Goal: Task Accomplishment & Management: Manage account settings

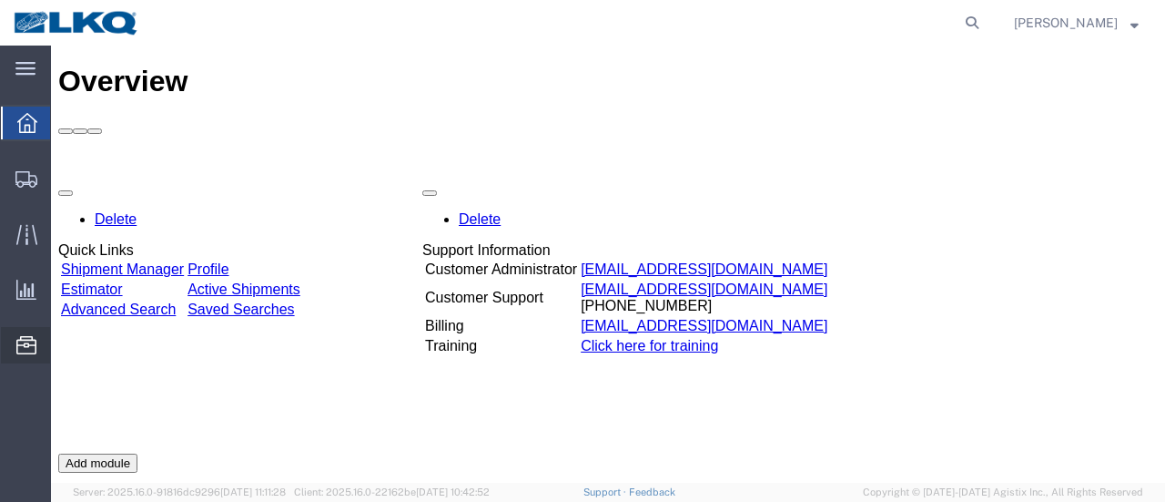
click at [0, 0] on span "Location Appointment" at bounding box center [0, 0] width 0 height 0
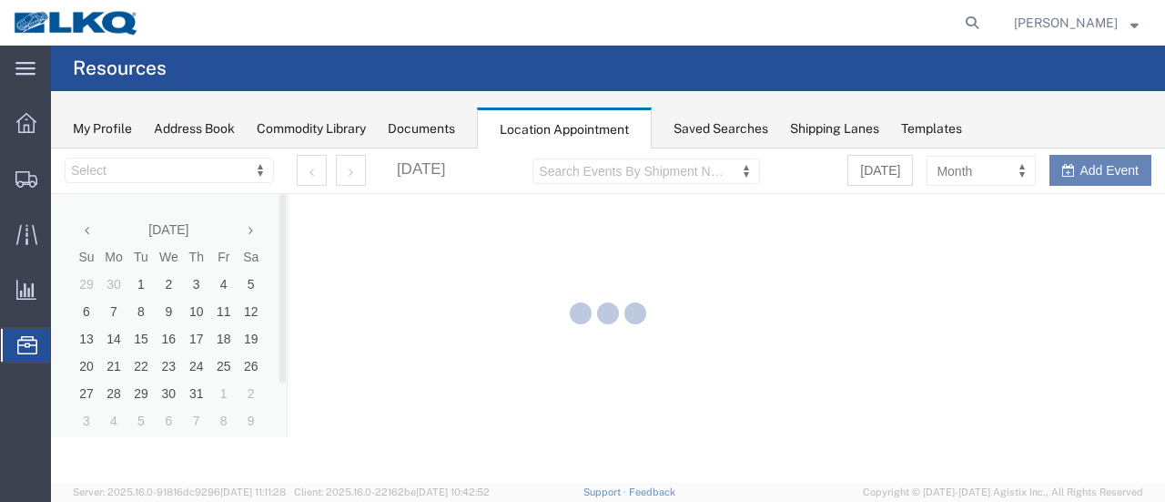
select select "28712"
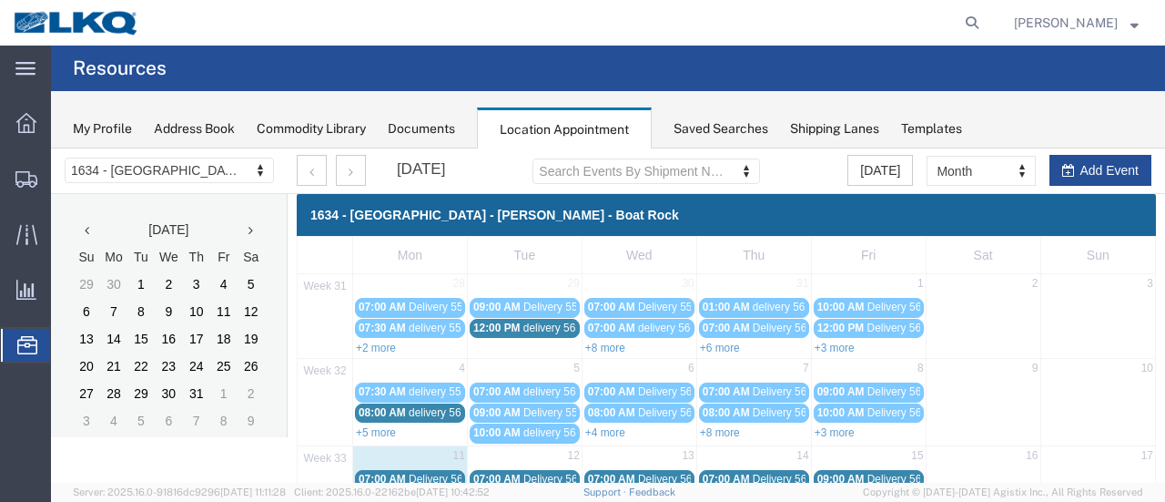
scroll to position [182, 0]
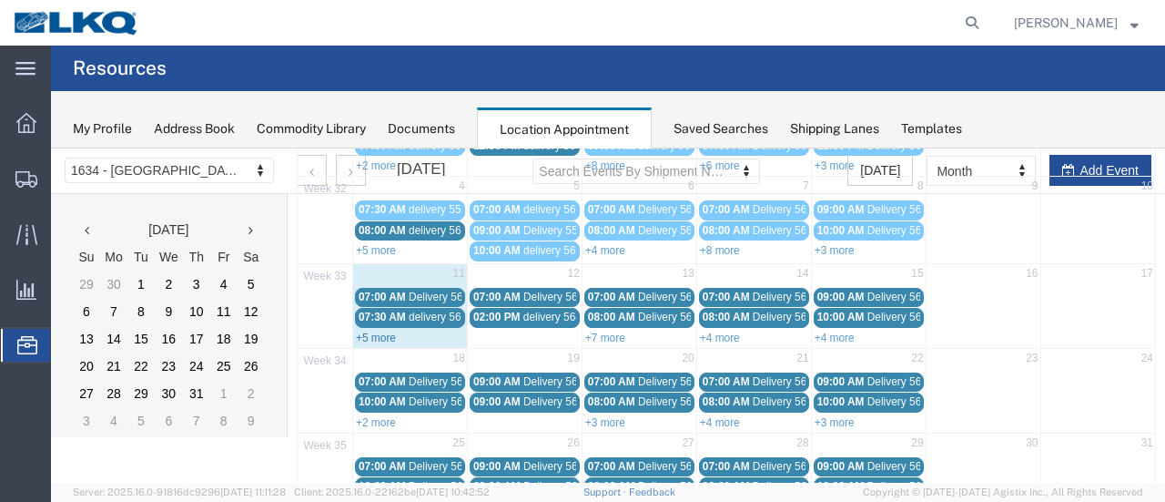
click at [377, 331] on link "+5 more" at bounding box center [376, 337] width 40 height 13
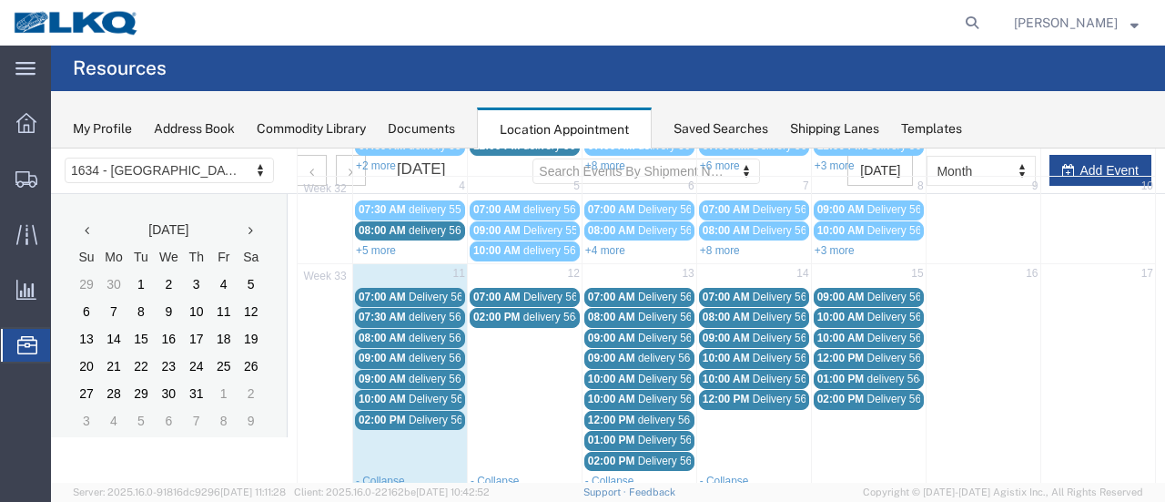
click at [455, 292] on span "Delivery 56108147" at bounding box center [454, 296] width 90 height 13
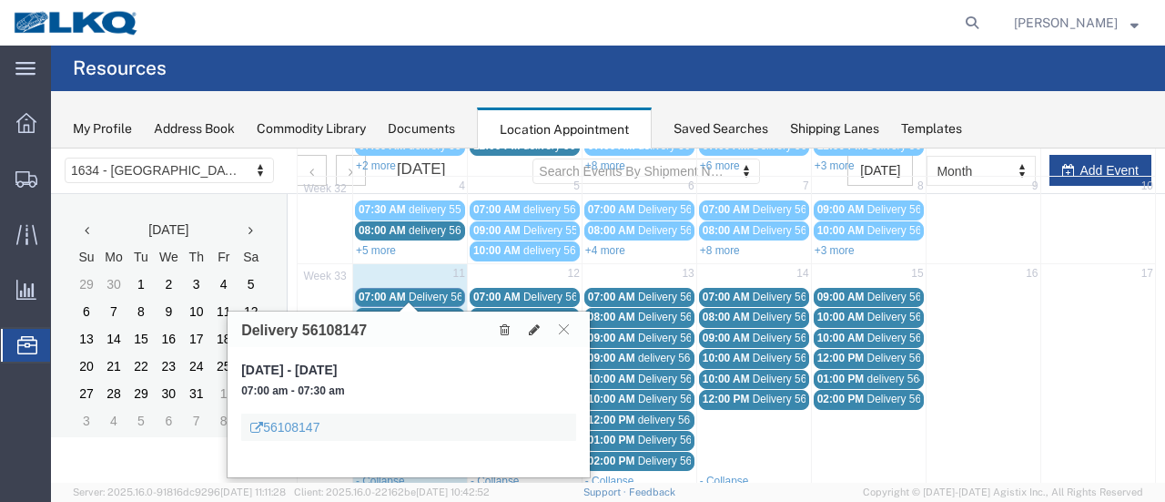
click at [447, 310] on span "delivery 56070591" at bounding box center [453, 316] width 88 height 13
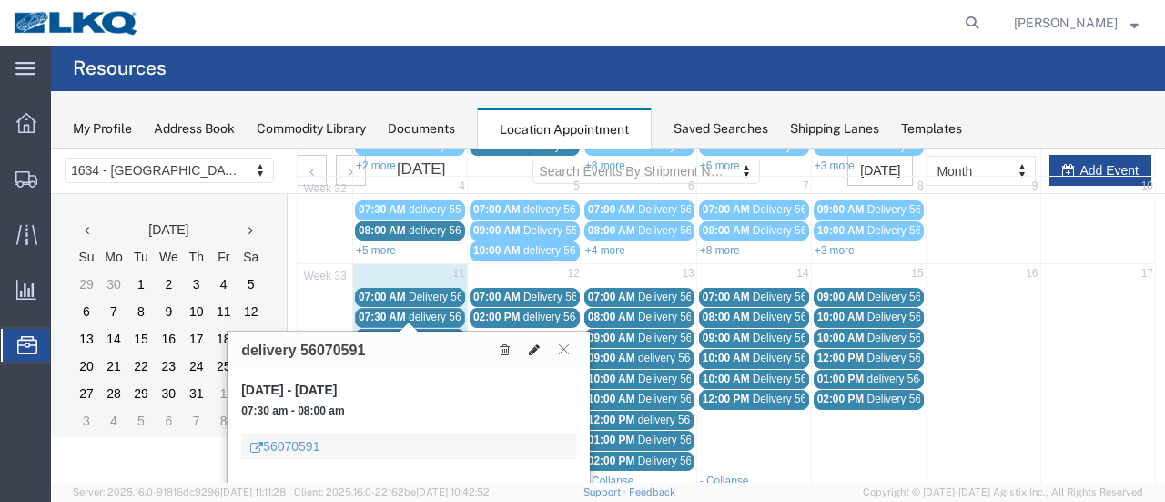
click at [535, 346] on icon at bounding box center [534, 349] width 11 height 13
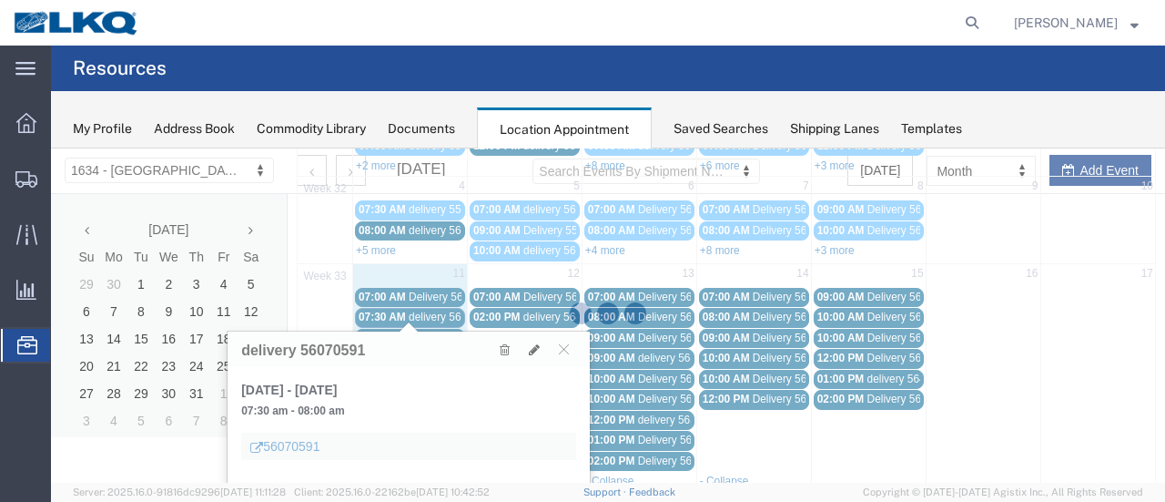
select select "1"
select select
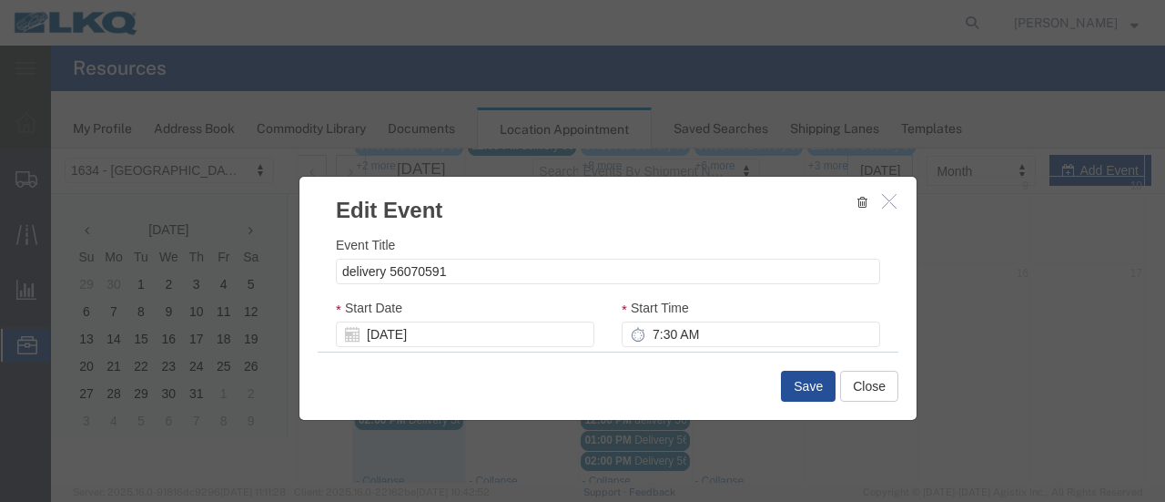
select select
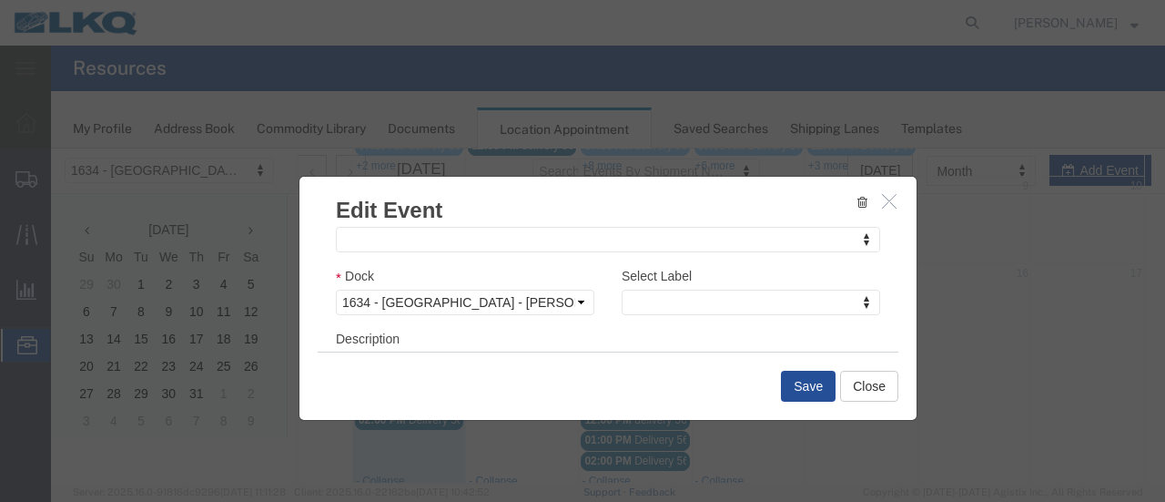
scroll to position [273, 0]
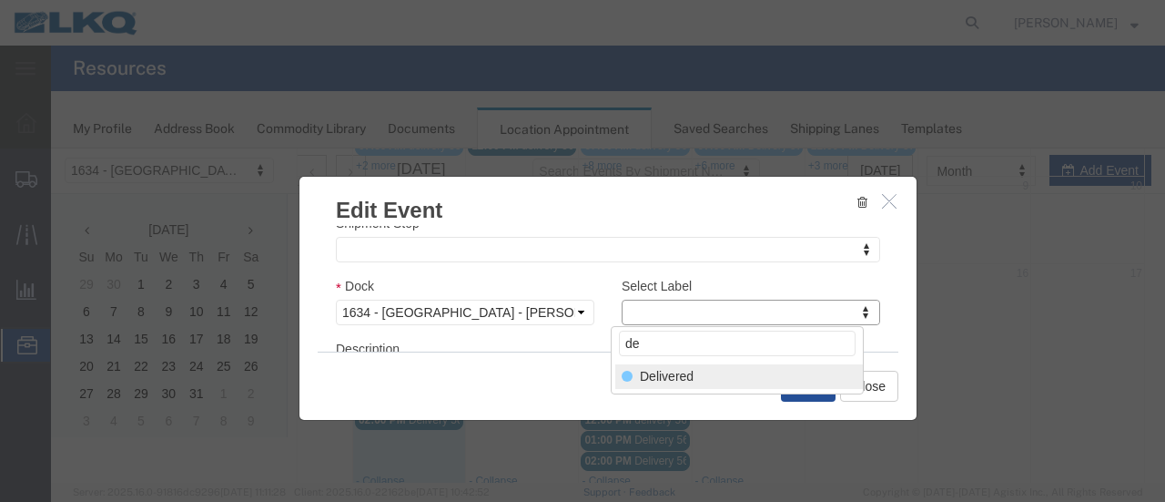
type input "de"
select select "40"
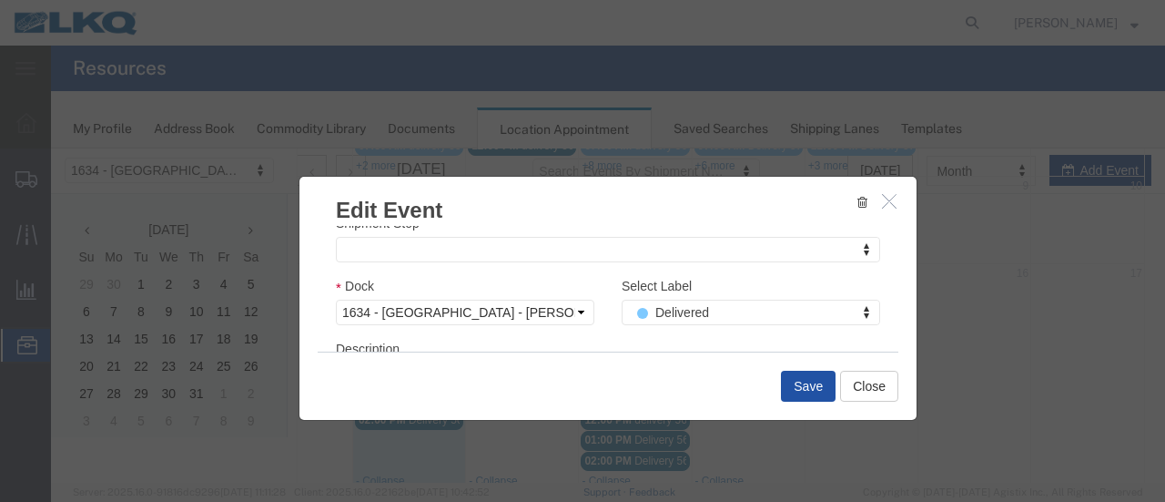
click at [799, 386] on button "Save" at bounding box center [808, 386] width 55 height 31
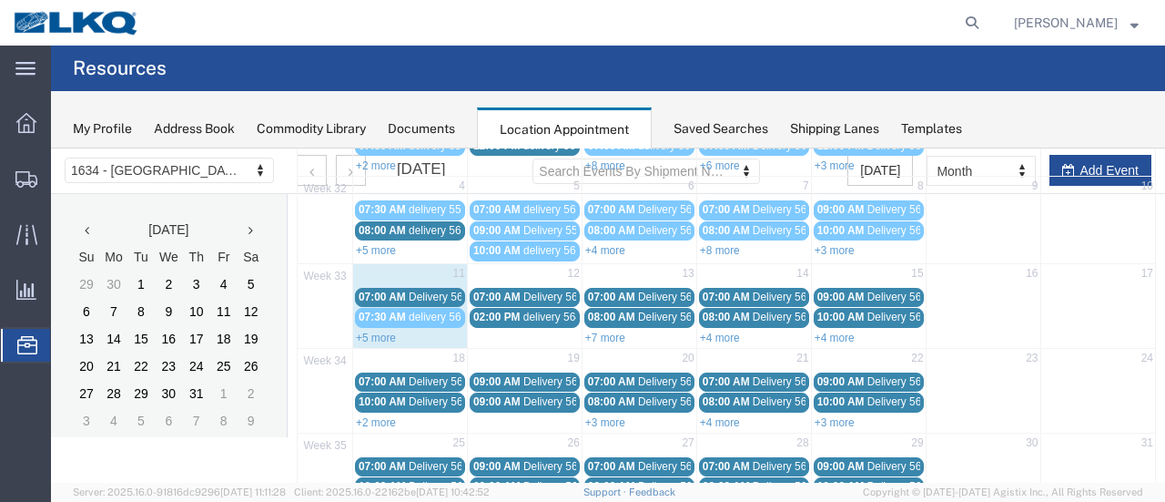
scroll to position [117, 0]
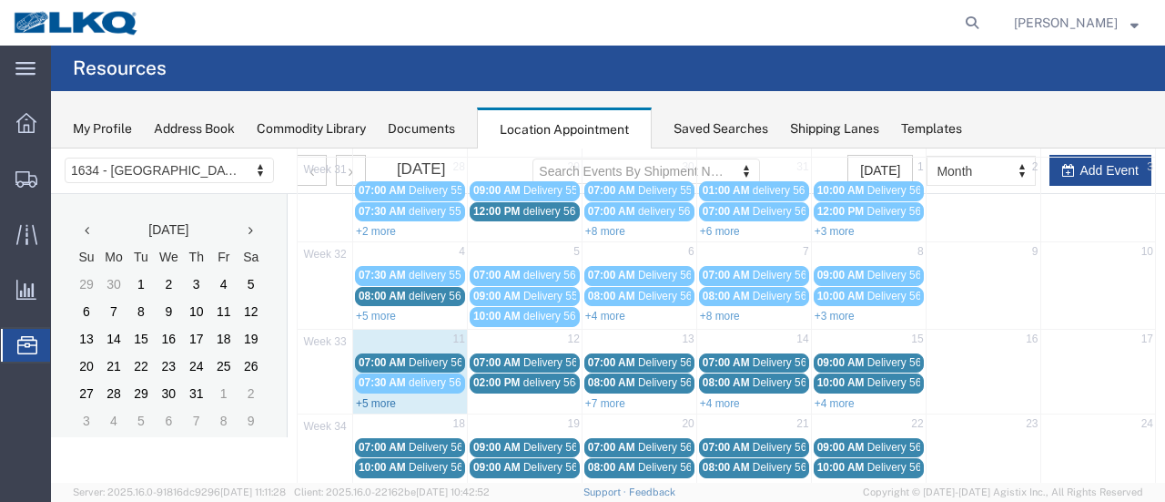
click at [371, 400] on link "+5 more" at bounding box center [376, 403] width 40 height 13
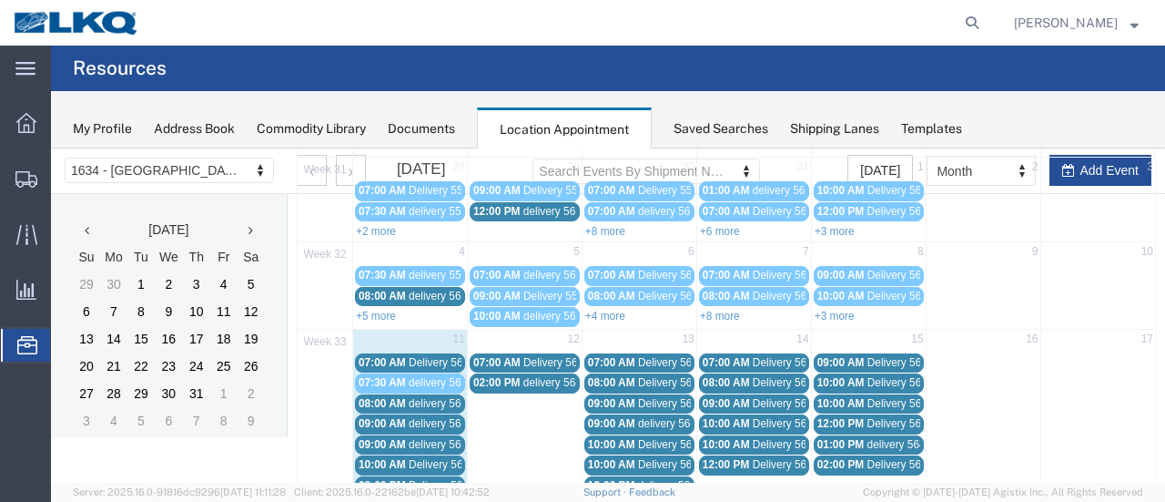
click at [404, 458] on div "10:00 AM Delivery 56097563" at bounding box center [410, 465] width 103 height 14
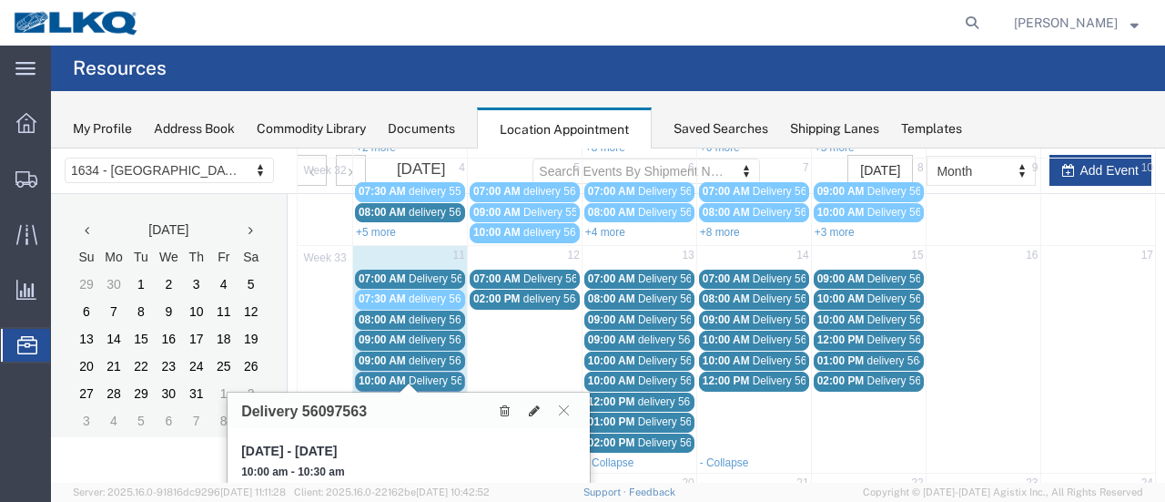
scroll to position [299, 0]
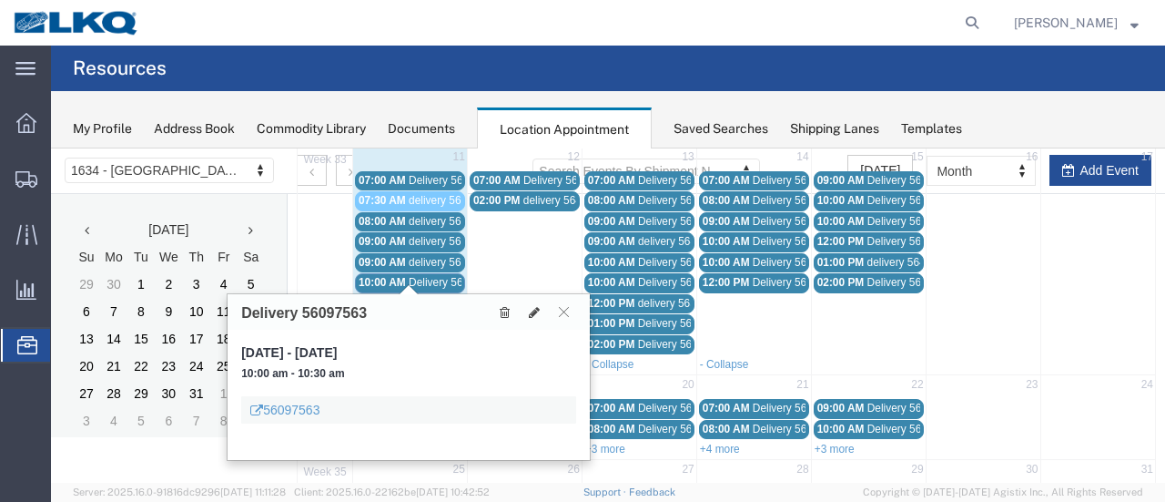
click at [426, 176] on span "Delivery 56108147" at bounding box center [454, 180] width 90 height 13
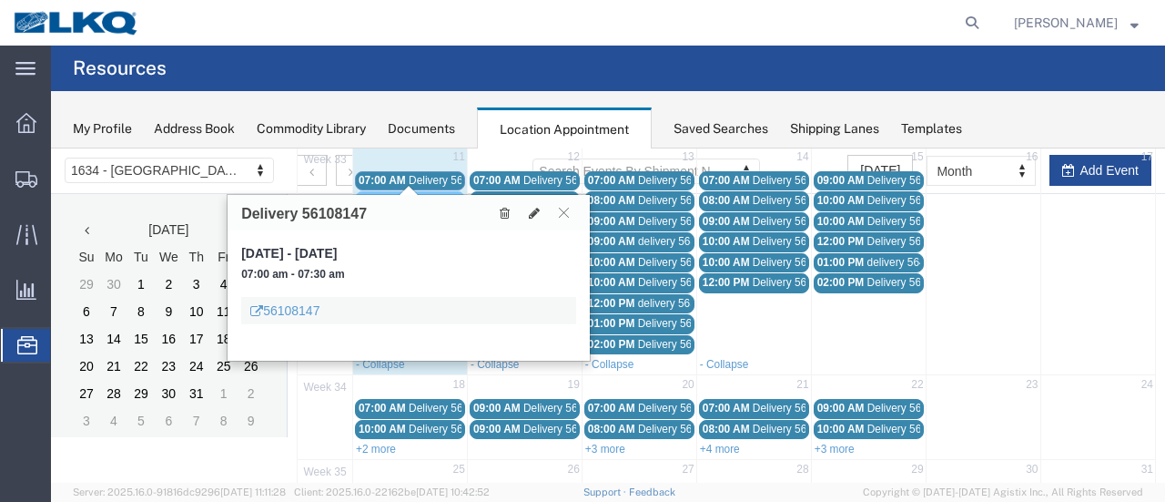
click at [425, 194] on span "delivery 56070591" at bounding box center [453, 200] width 88 height 13
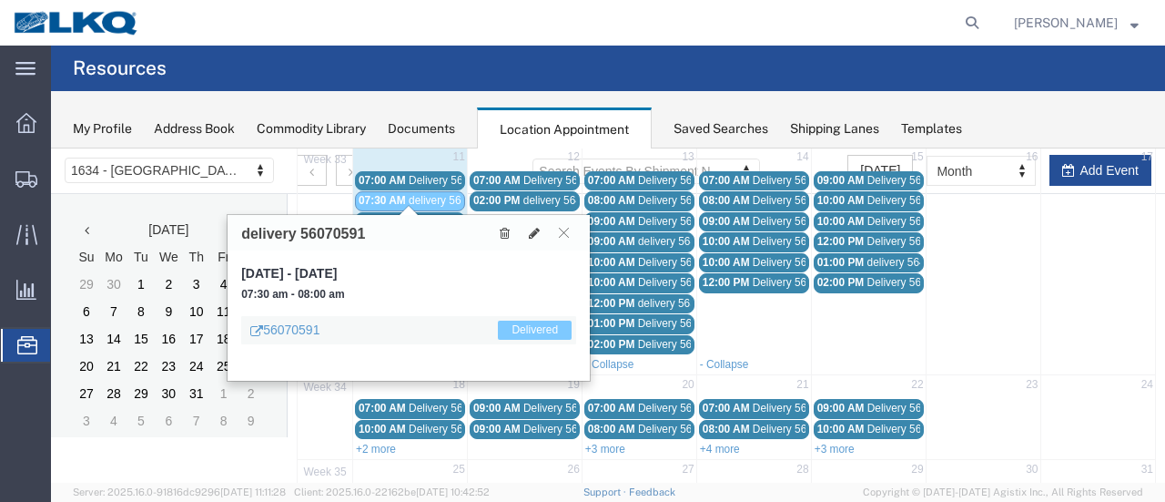
click at [422, 215] on span "delivery 56359317" at bounding box center [453, 221] width 88 height 13
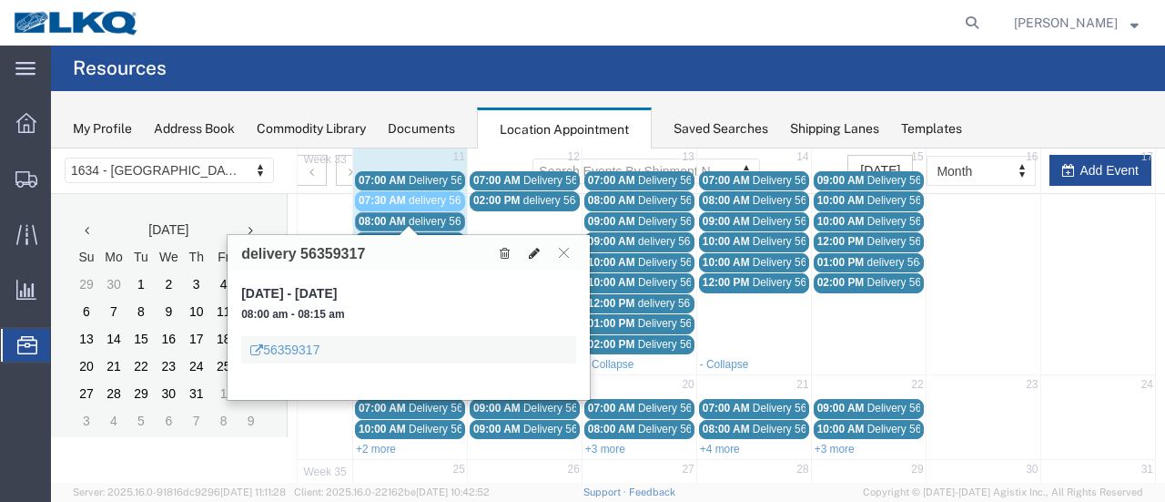
click at [535, 247] on icon at bounding box center [534, 253] width 11 height 13
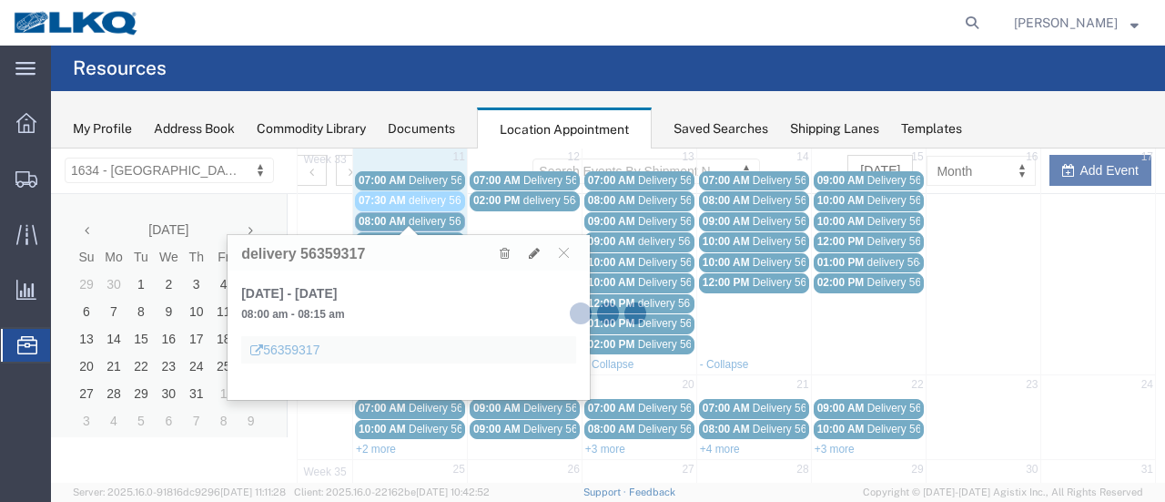
select select "100"
select select "1"
select select
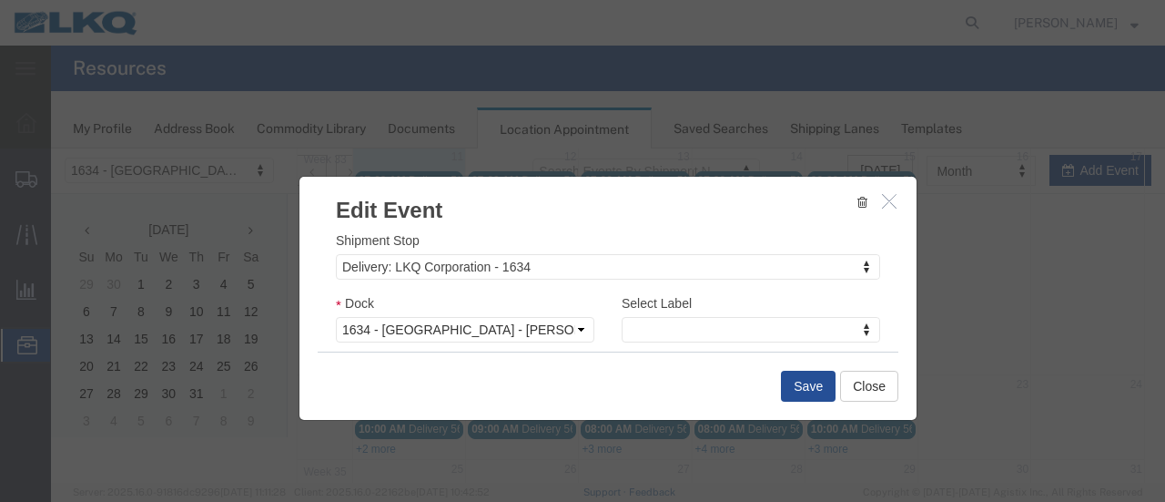
scroll to position [273, 0]
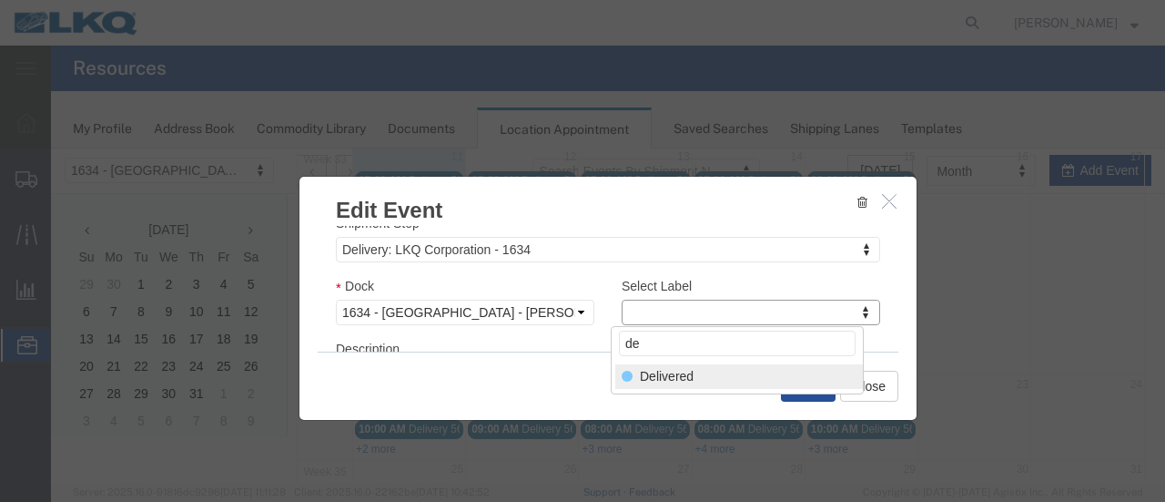
type input "de"
select select "40"
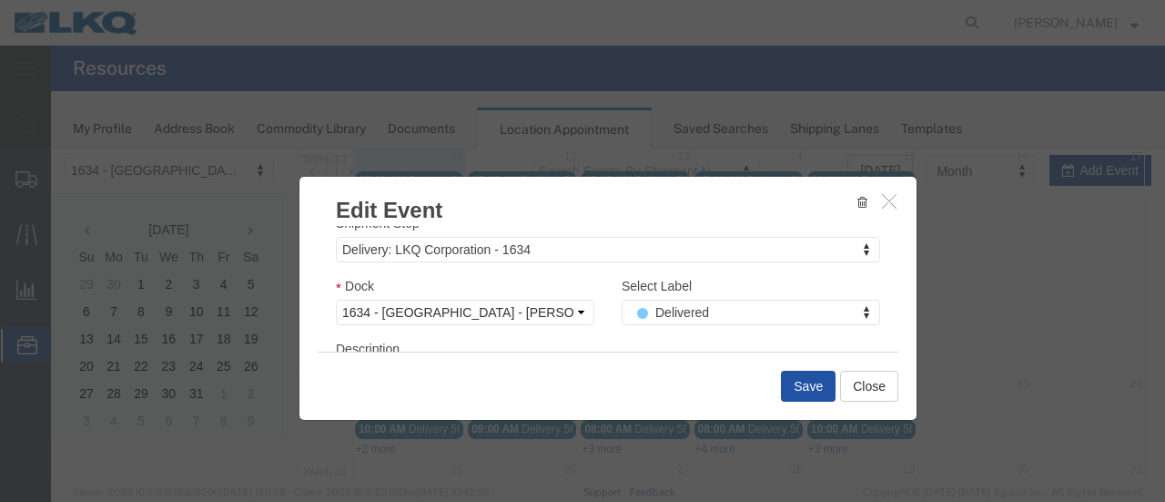
click at [810, 384] on button "Save" at bounding box center [808, 386] width 55 height 31
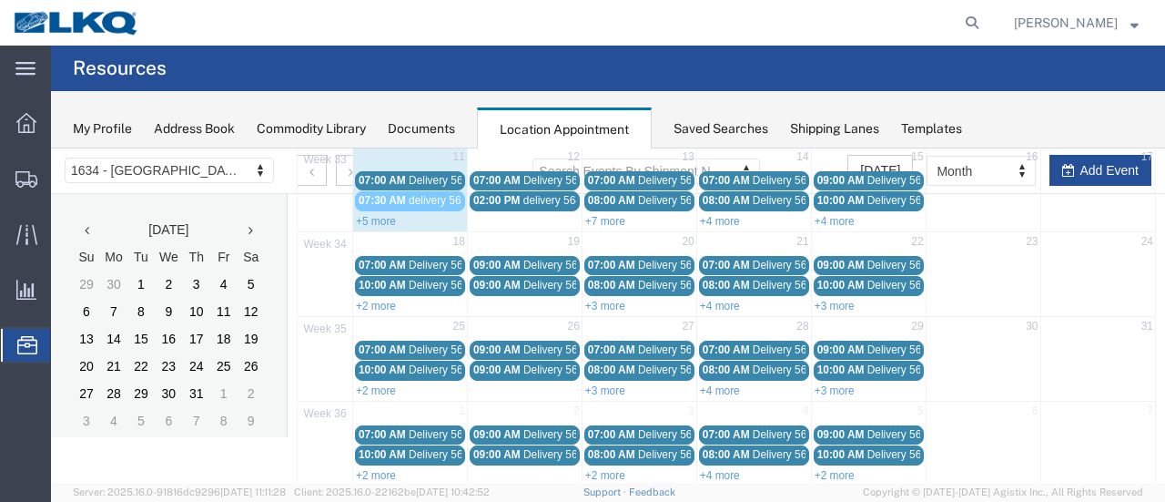
scroll to position [117, 0]
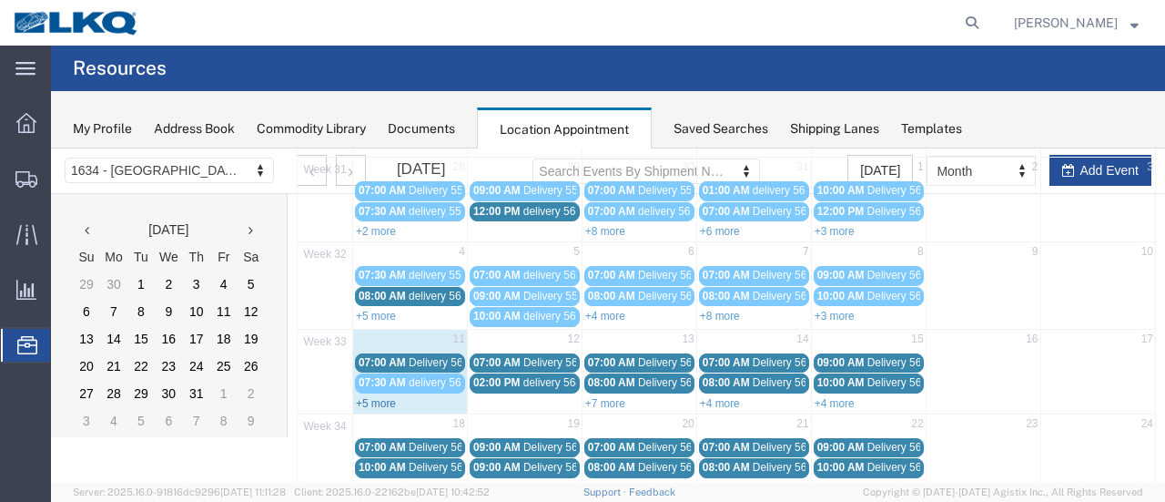
click at [372, 397] on link "+5 more" at bounding box center [376, 403] width 40 height 13
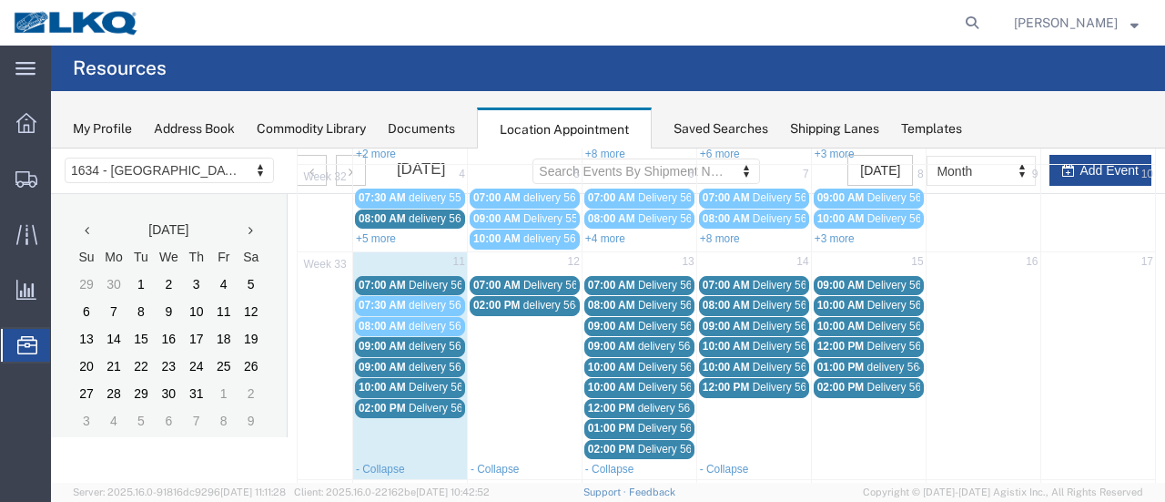
scroll to position [299, 0]
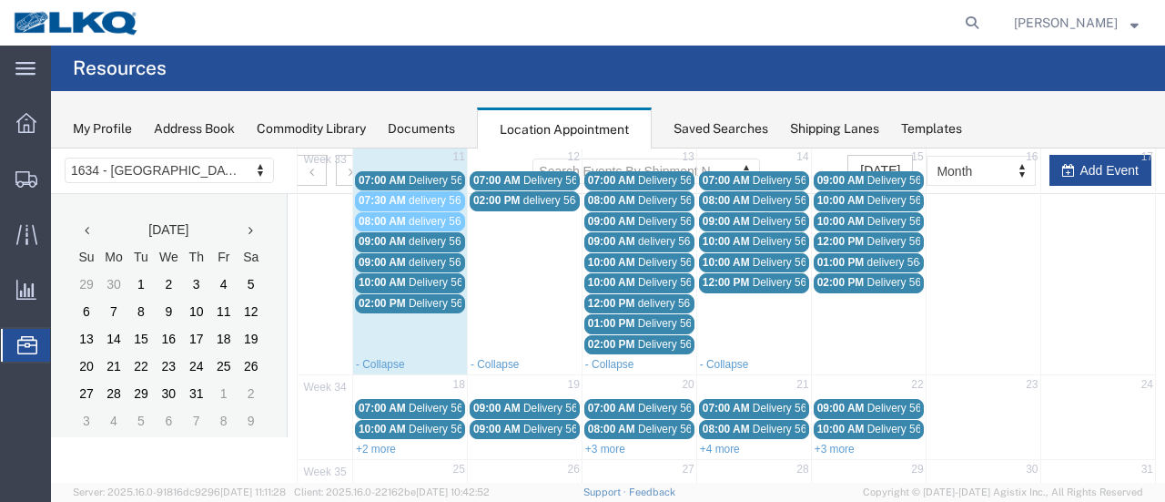
click at [422, 235] on span "delivery 56389845" at bounding box center [453, 241] width 88 height 13
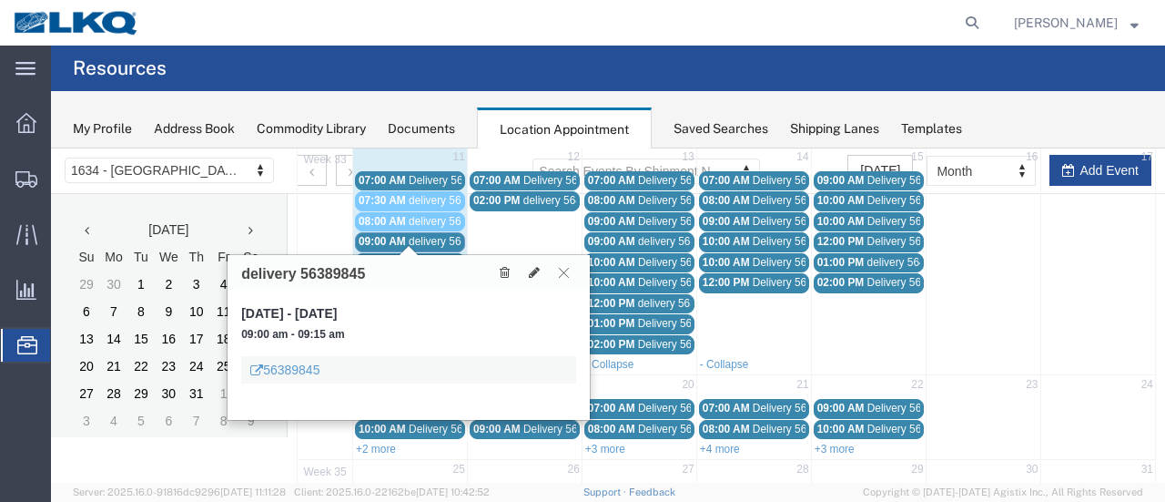
click at [564, 270] on icon at bounding box center [564, 272] width 10 height 11
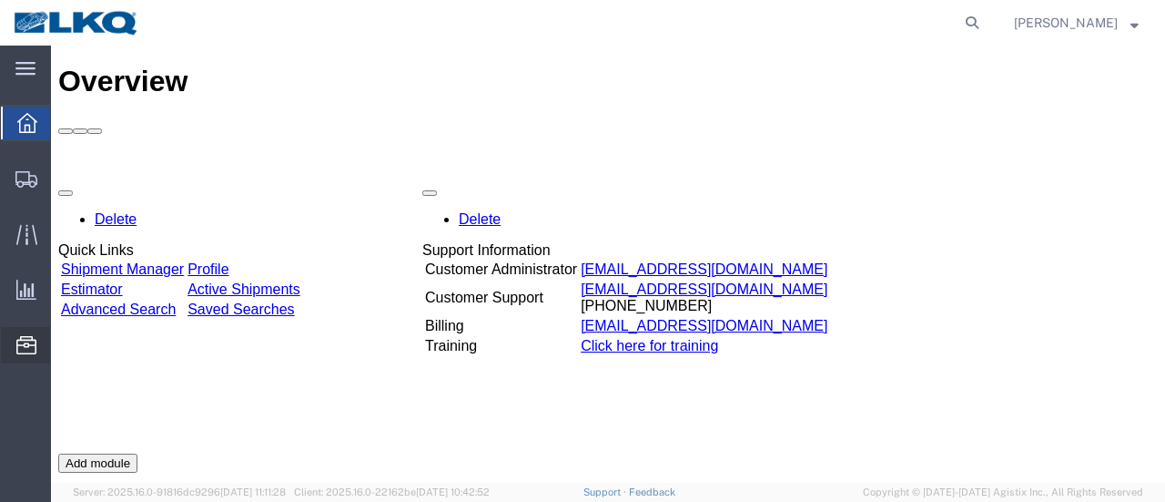
click at [0, 0] on span "Location Appointment" at bounding box center [0, 0] width 0 height 0
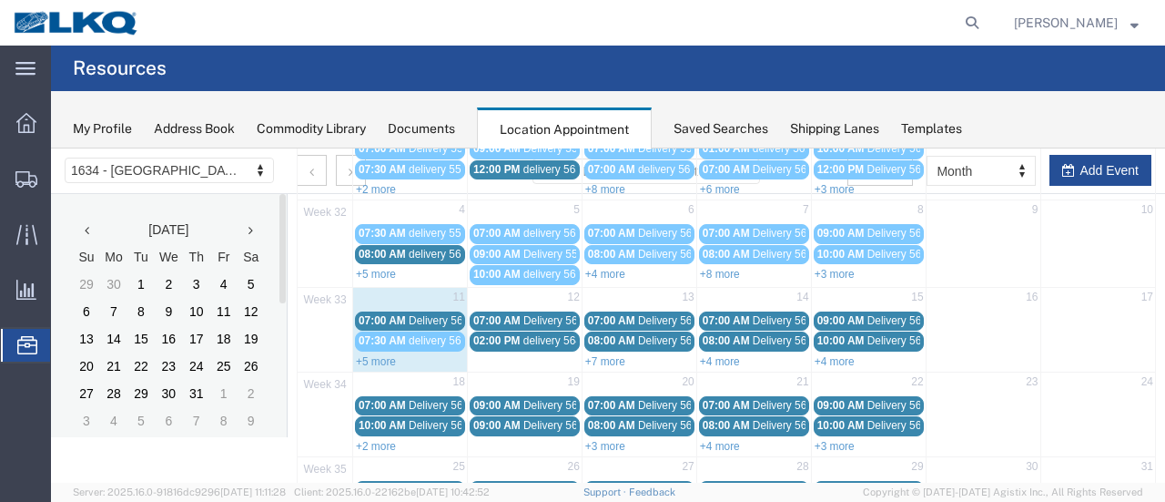
scroll to position [273, 0]
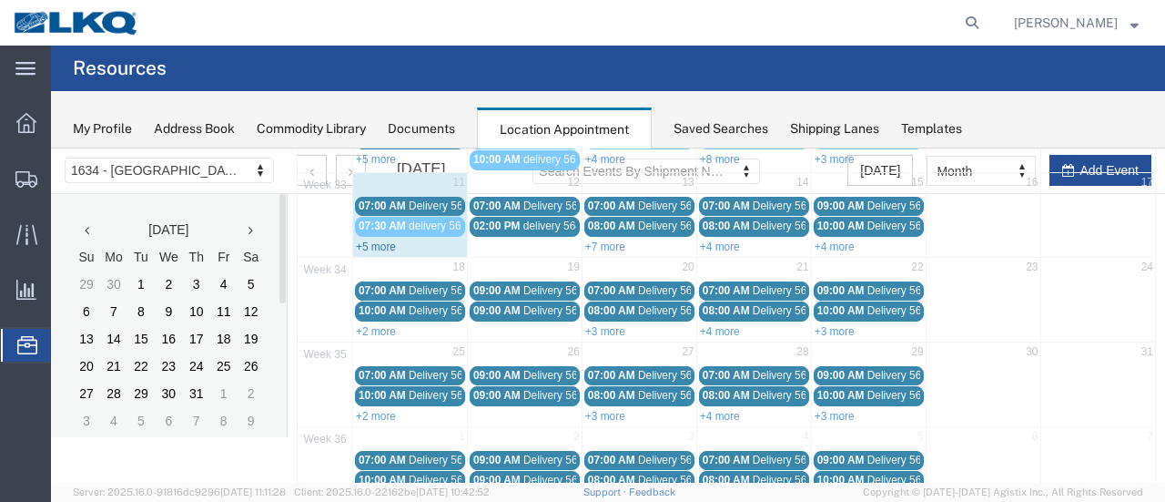
click at [367, 240] on link "+5 more" at bounding box center [376, 246] width 40 height 13
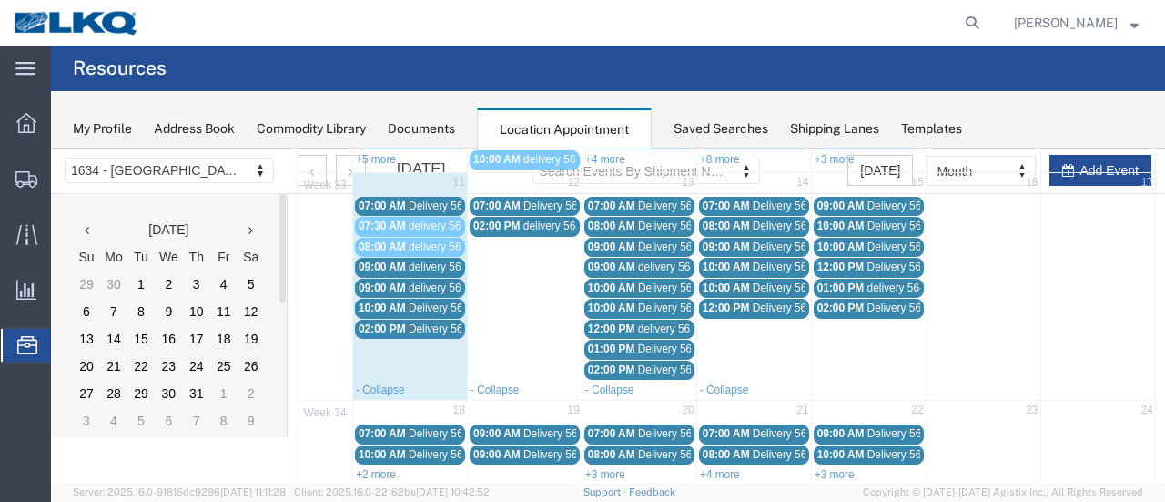
click at [430, 322] on span "Delivery 56109451" at bounding box center [454, 328] width 90 height 13
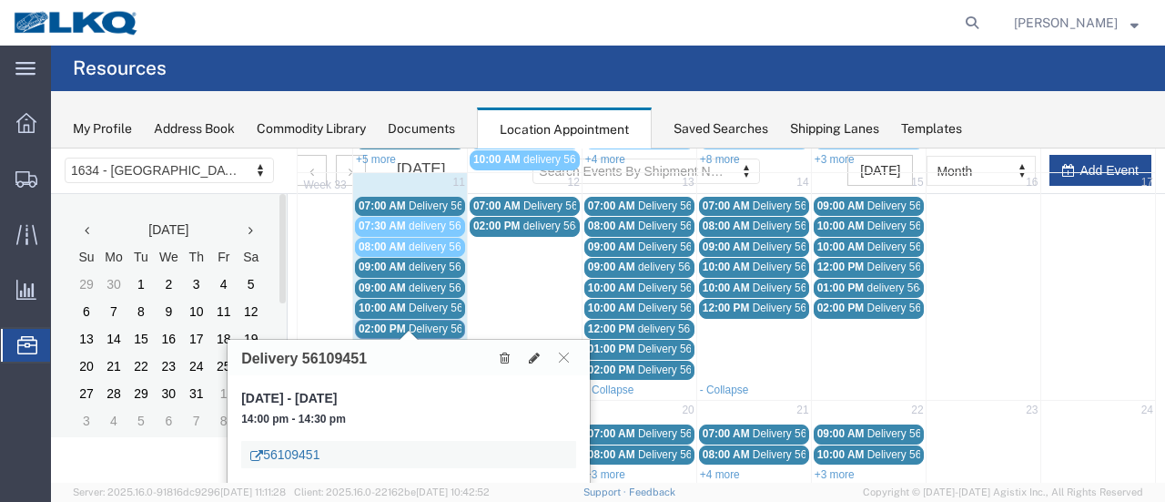
click at [293, 450] on link "56109451" at bounding box center [284, 454] width 69 height 18
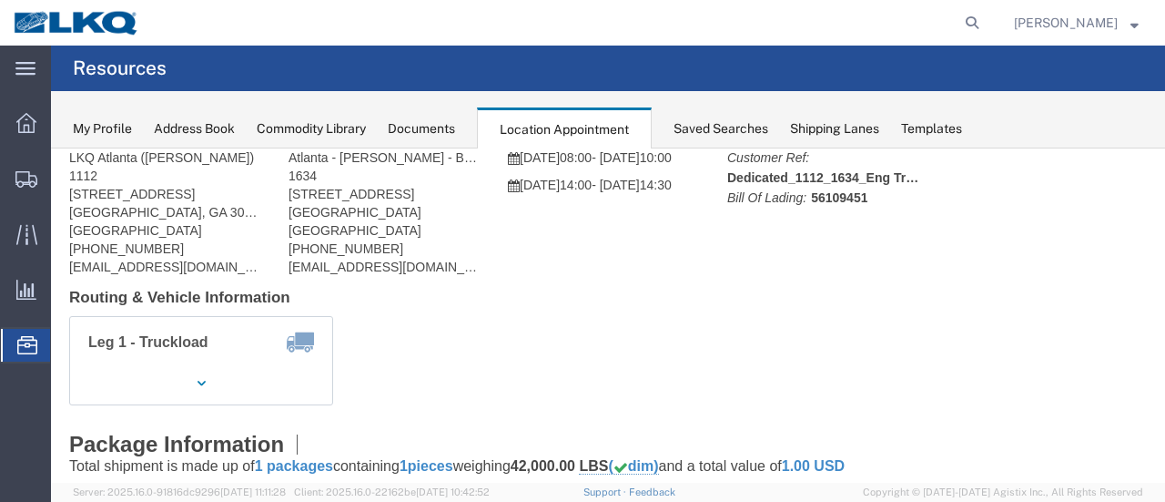
scroll to position [0, 0]
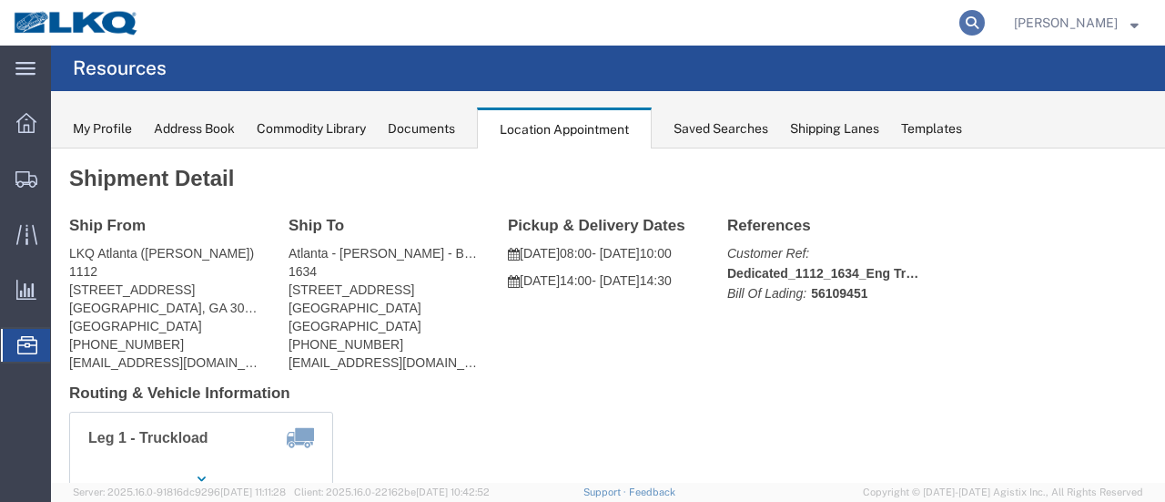
click at [985, 21] on icon at bounding box center [972, 22] width 25 height 25
type input "56109451"
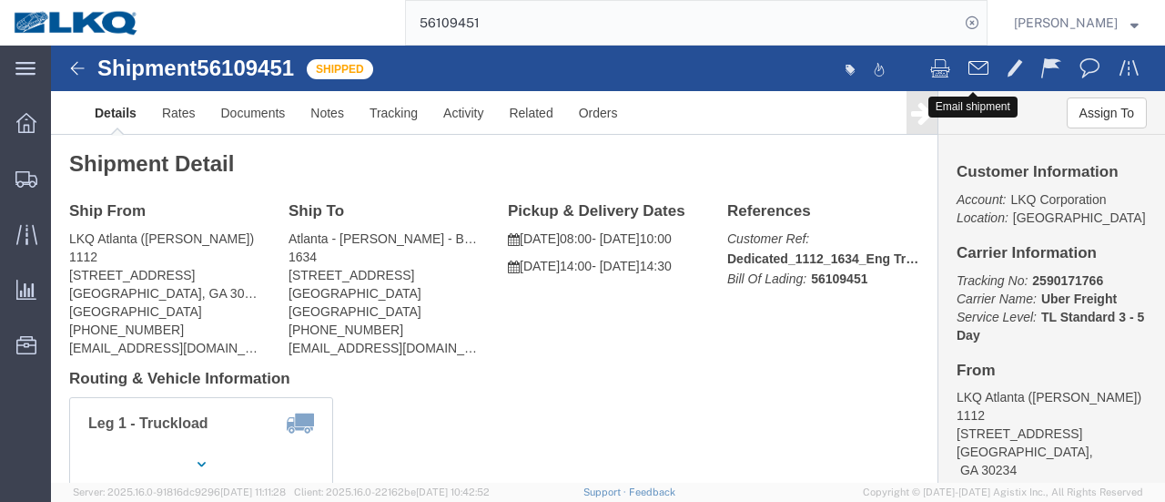
click span
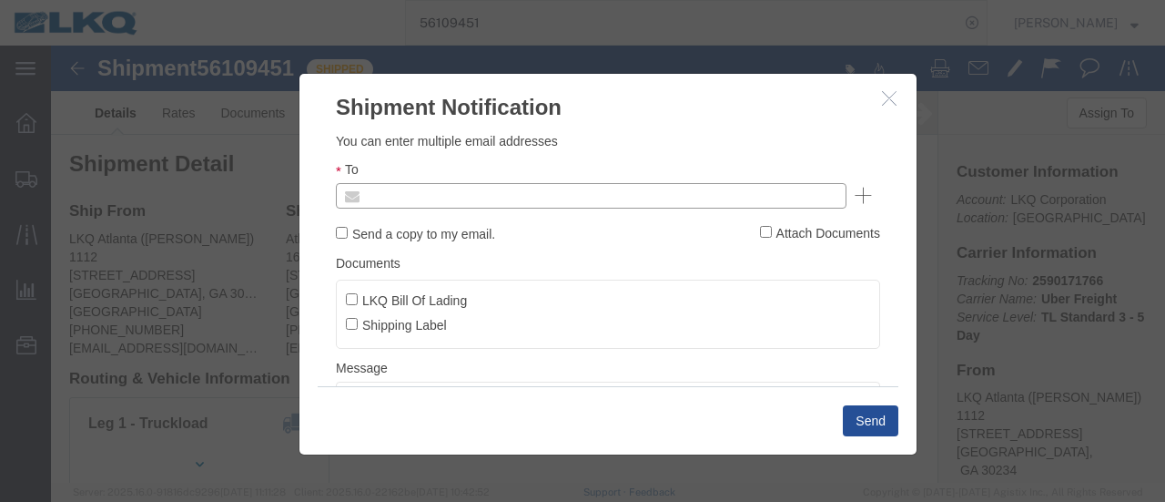
click input "text"
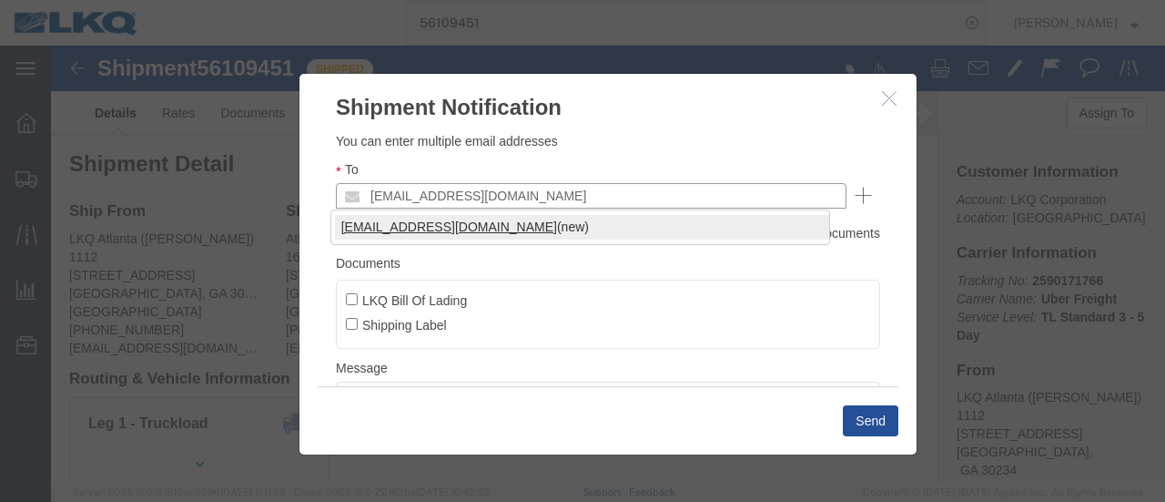
type input "[EMAIL_ADDRESS][DOMAIN_NAME]"
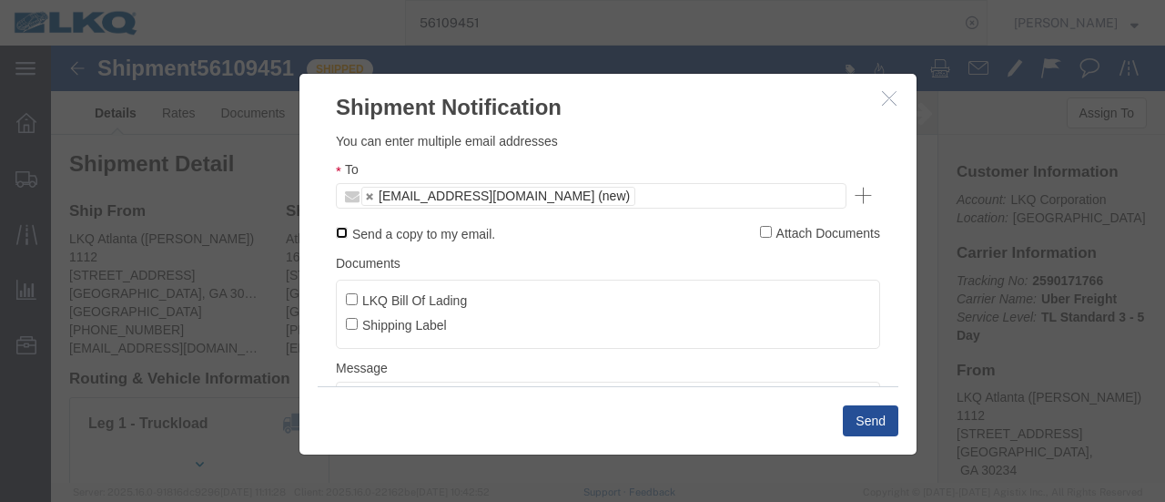
click input "Send a copy to my email."
checkbox input "true"
click input "LKQ Bill Of Lading"
checkbox input "true"
click button "Send"
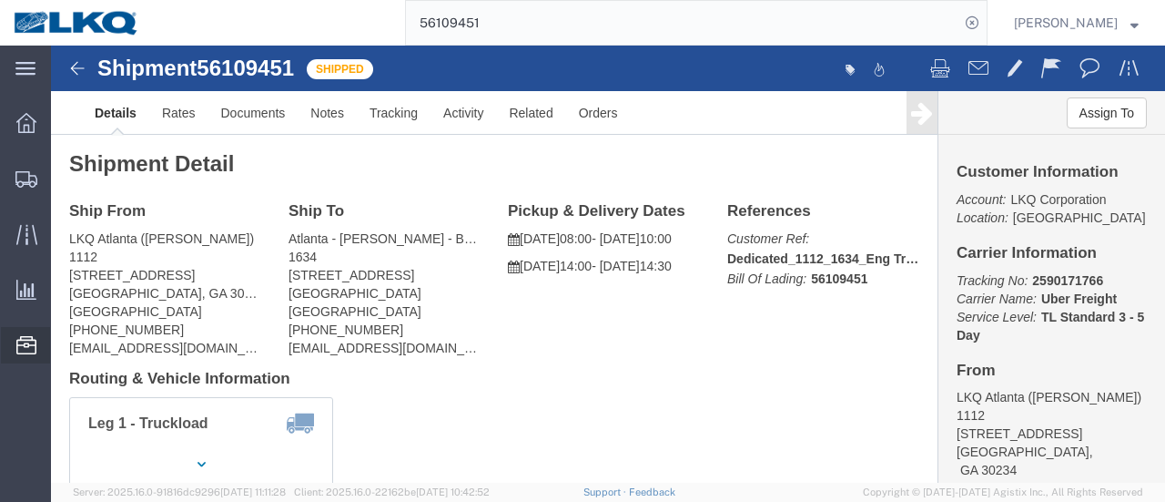
click at [0, 0] on span "Location Appointment" at bounding box center [0, 0] width 0 height 0
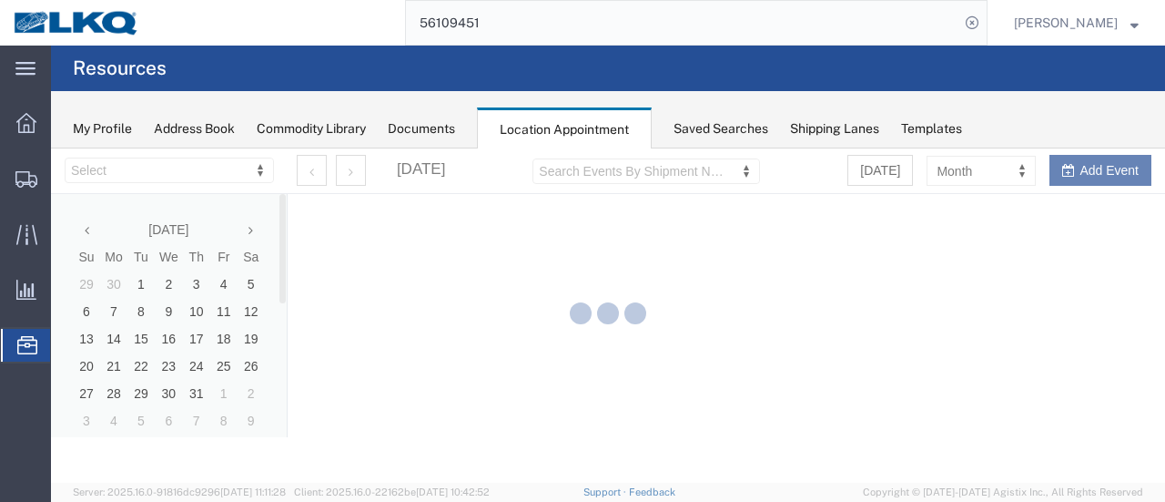
select select "28712"
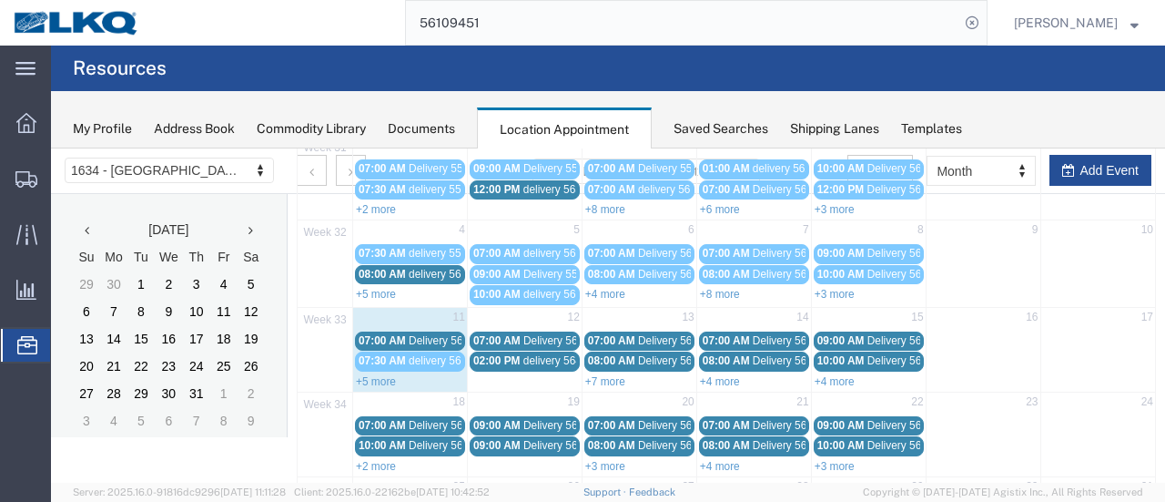
scroll to position [273, 0]
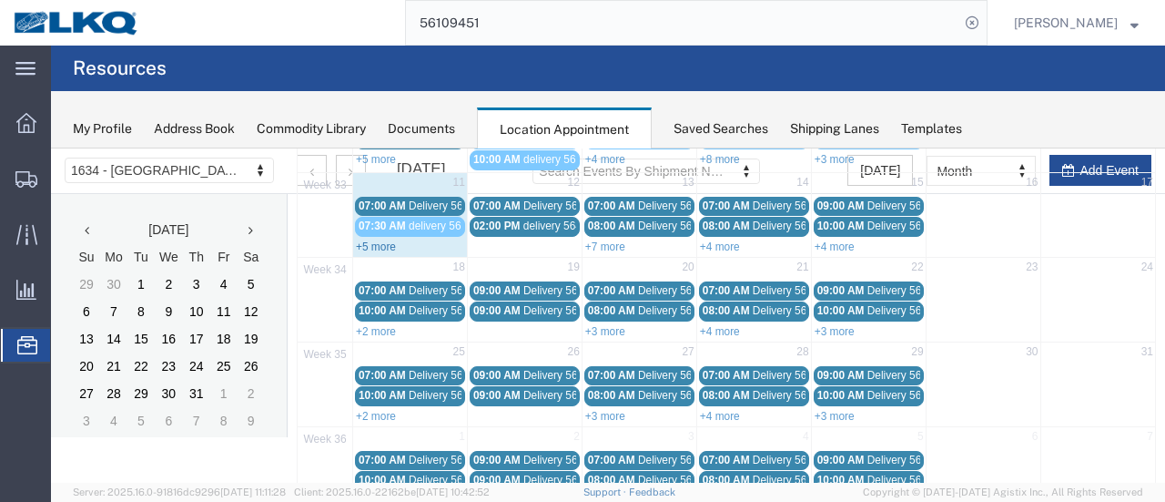
click at [365, 240] on link "+5 more" at bounding box center [376, 246] width 40 height 13
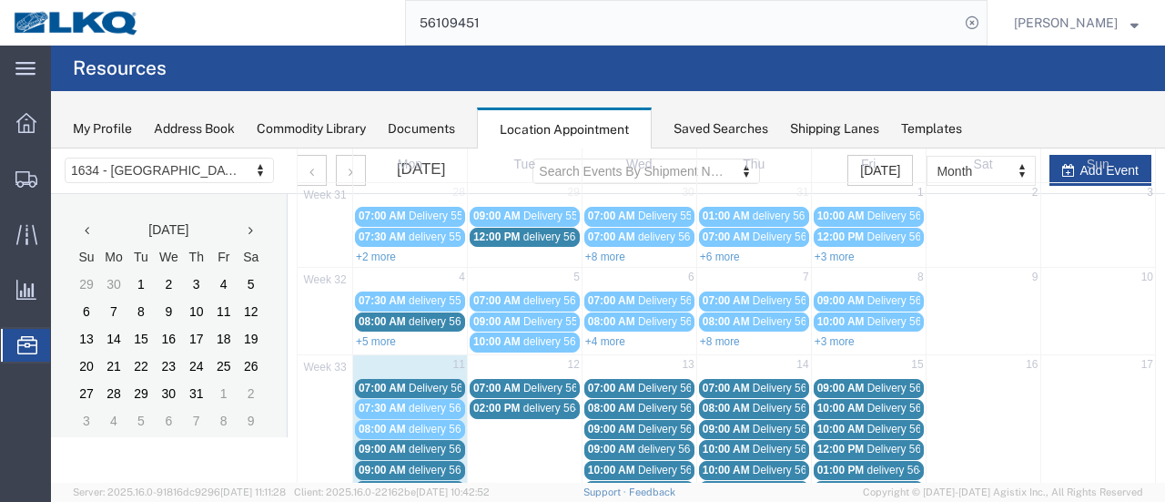
scroll to position [182, 0]
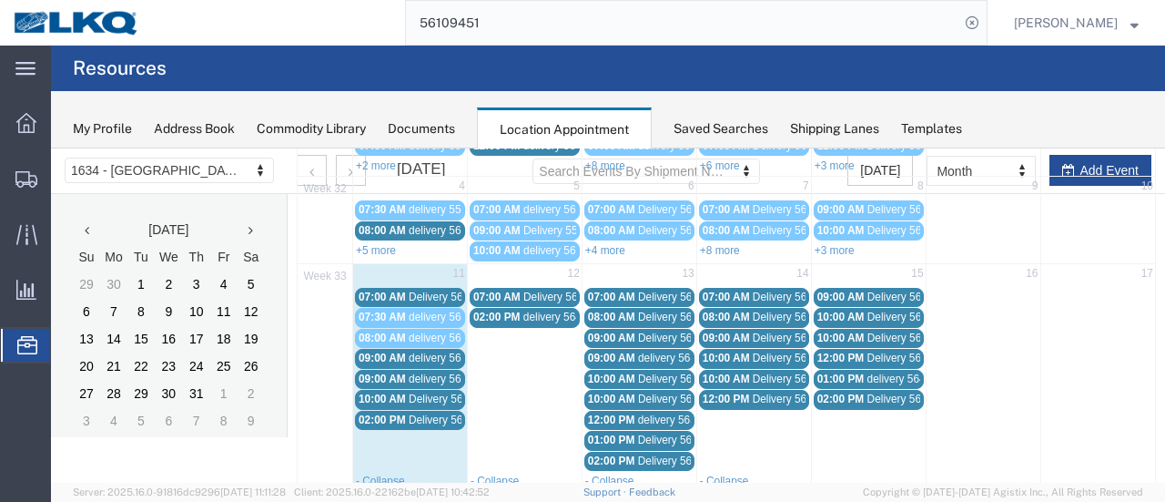
click at [433, 416] on span "Delivery 56109451" at bounding box center [454, 419] width 90 height 13
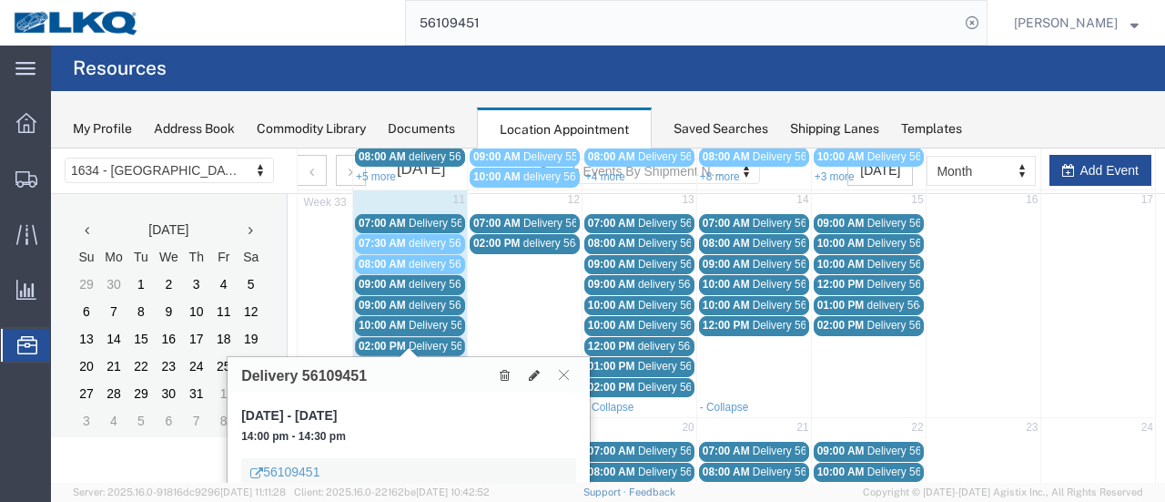
scroll to position [273, 0]
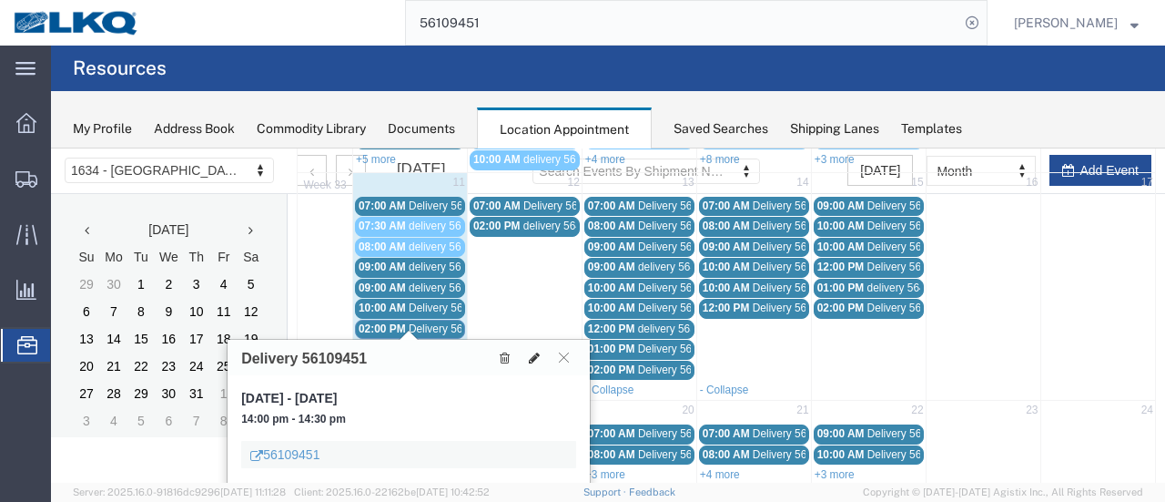
click at [535, 352] on icon at bounding box center [534, 357] width 11 height 13
select select "1"
select select
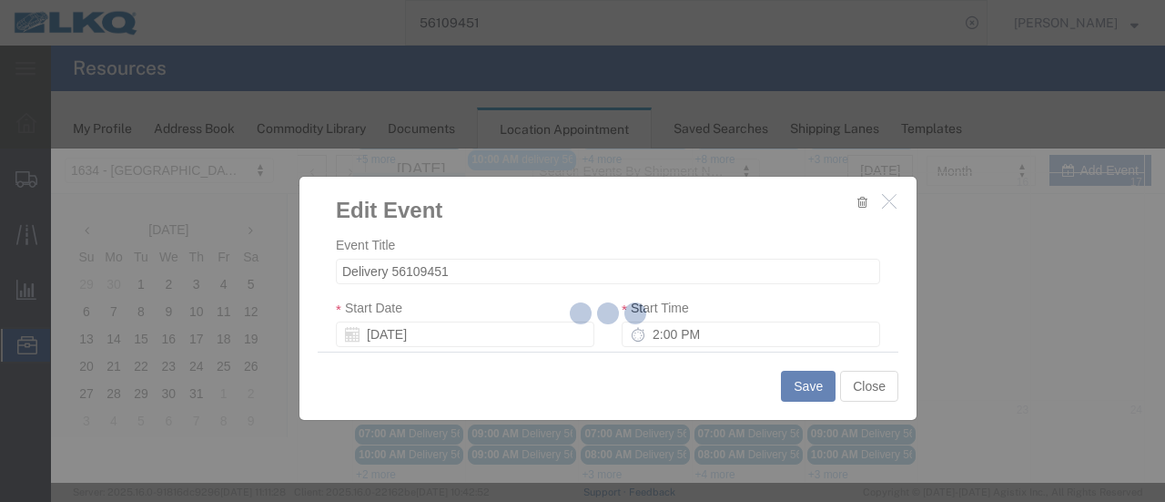
select select
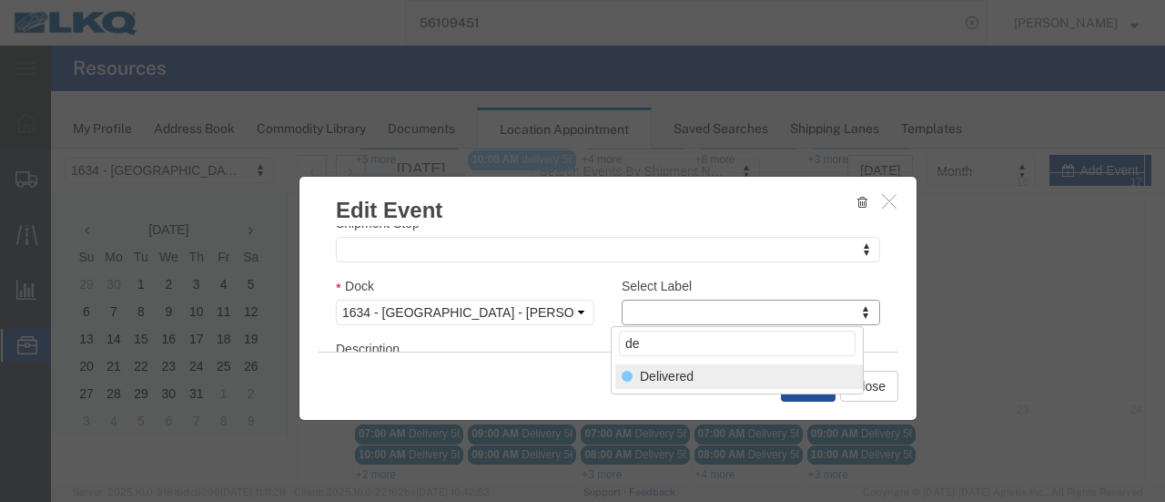
type input "de"
select select "40"
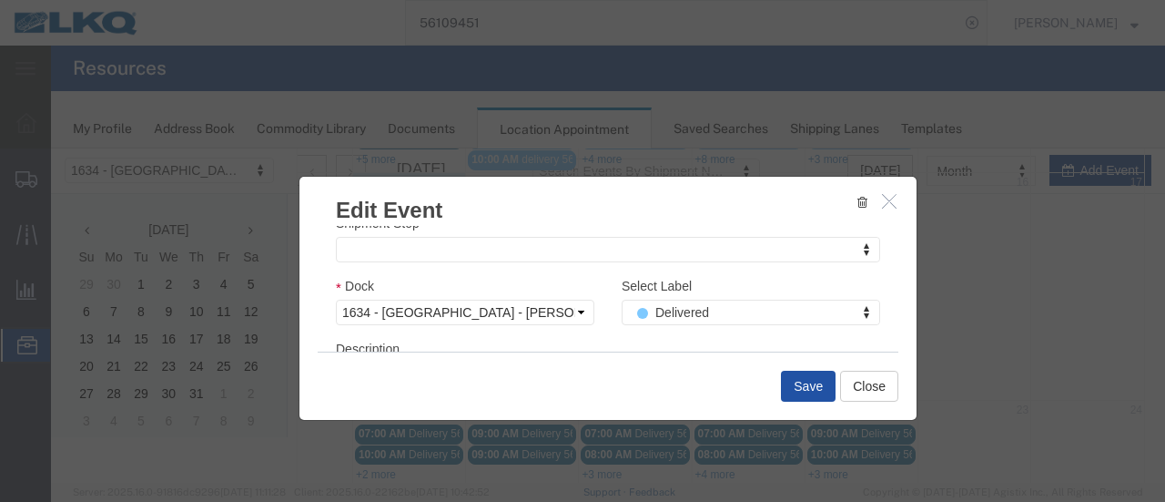
click at [809, 383] on button "Save" at bounding box center [808, 386] width 55 height 31
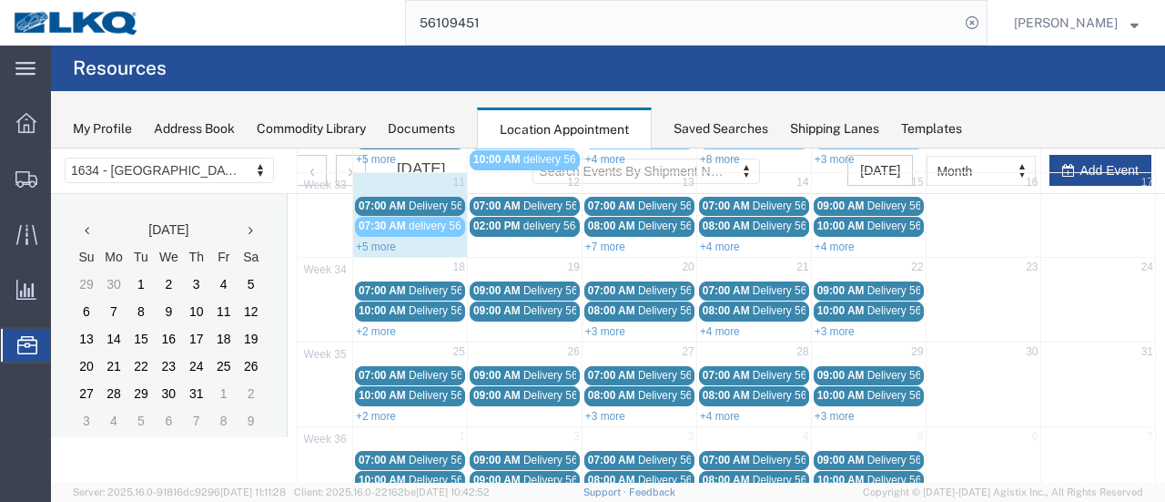
scroll to position [117, 0]
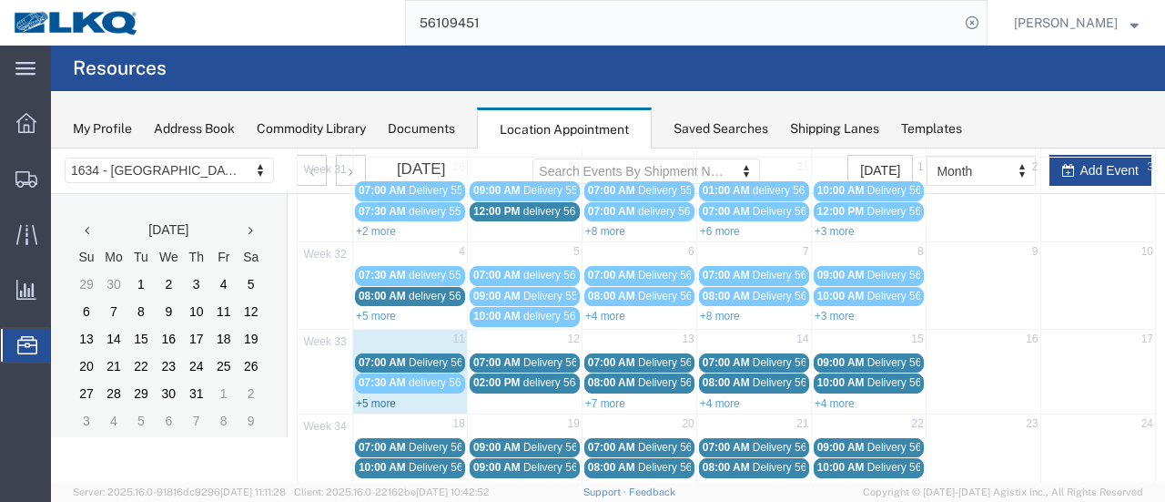
click at [368, 397] on link "+5 more" at bounding box center [376, 403] width 40 height 13
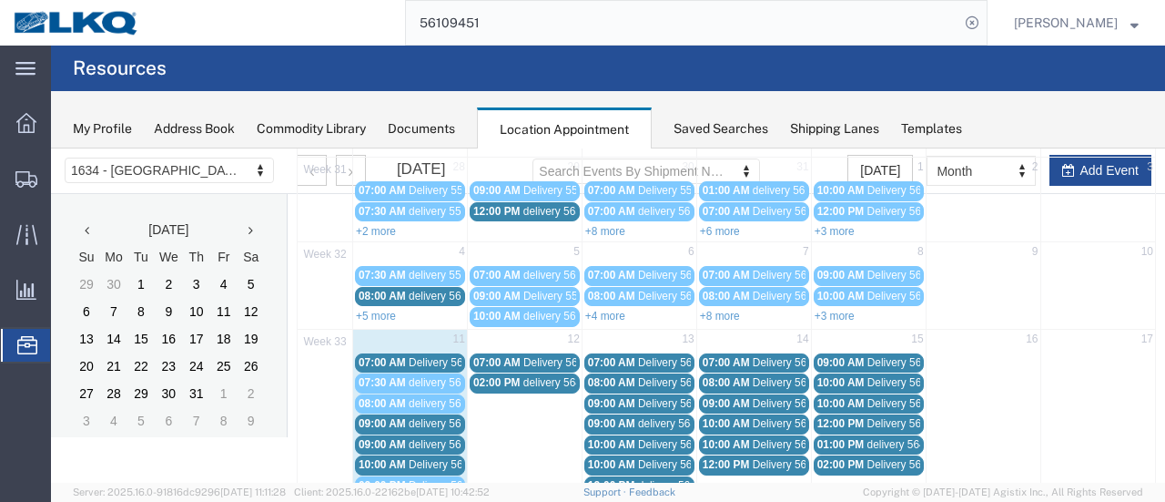
click at [435, 356] on span "Delivery 56108147" at bounding box center [454, 362] width 90 height 13
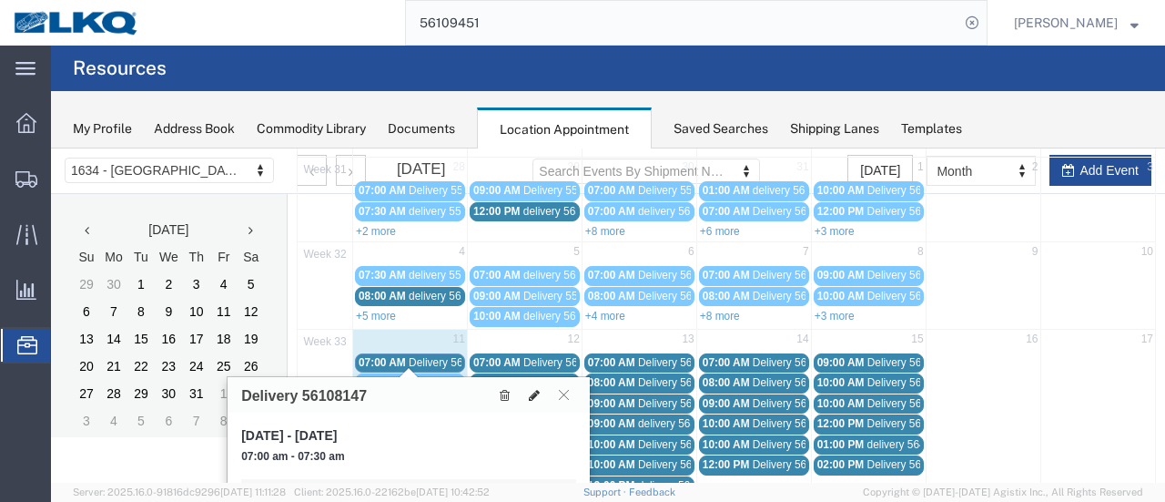
click at [537, 392] on icon at bounding box center [534, 395] width 11 height 13
select select "100"
select select "1"
select select
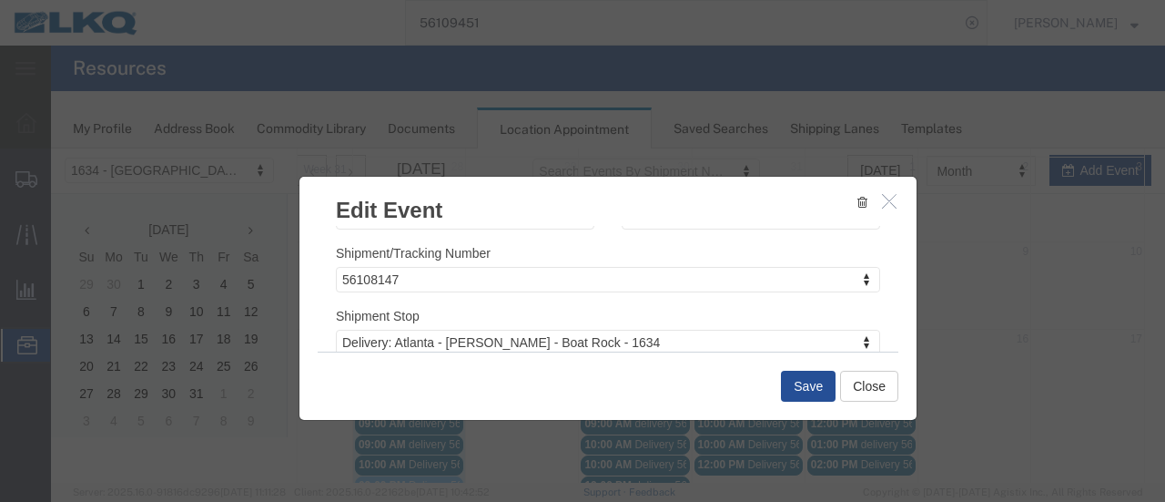
scroll to position [273, 0]
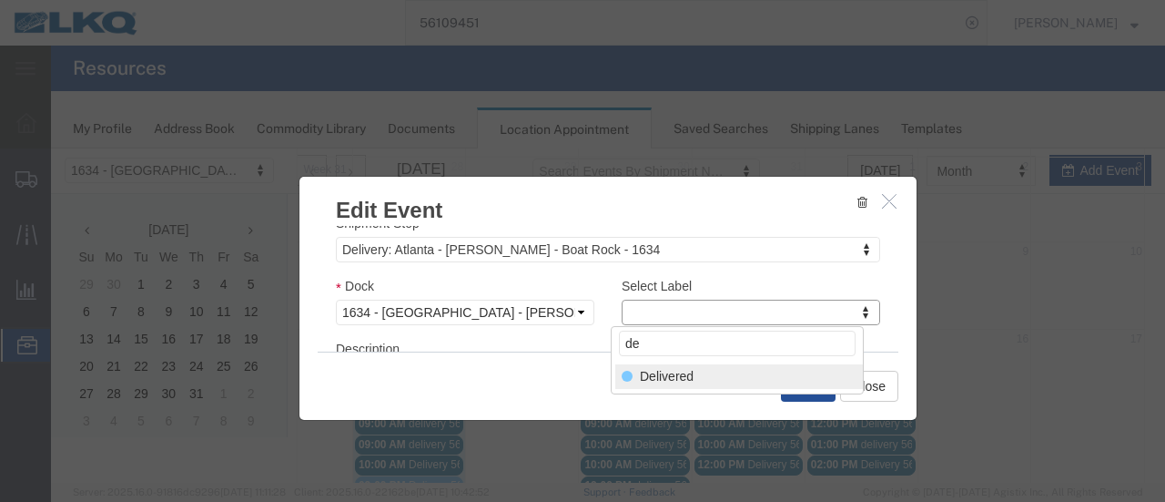
type input "de"
select select "40"
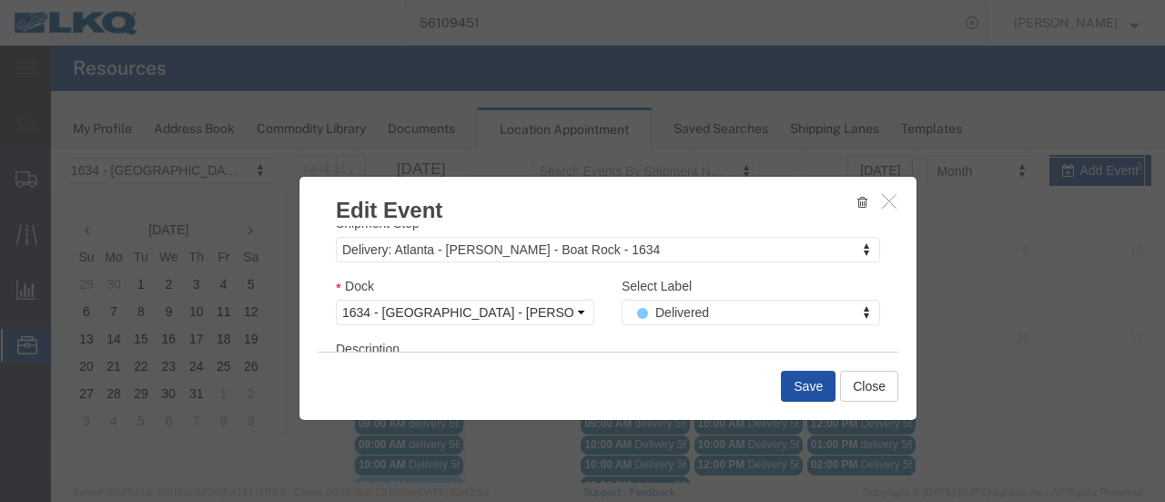
click at [807, 384] on button "Save" at bounding box center [808, 386] width 55 height 31
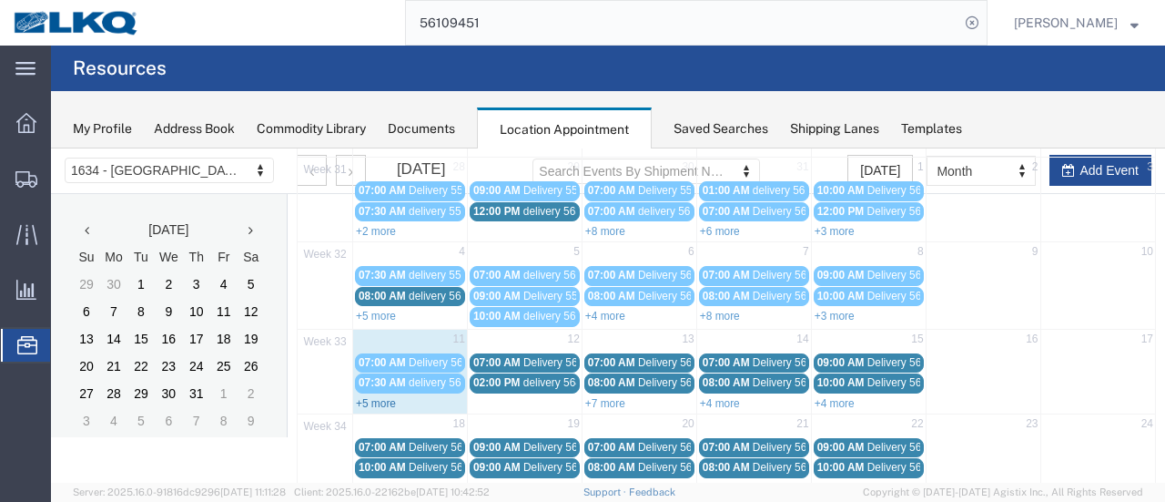
click at [369, 397] on link "+5 more" at bounding box center [376, 403] width 40 height 13
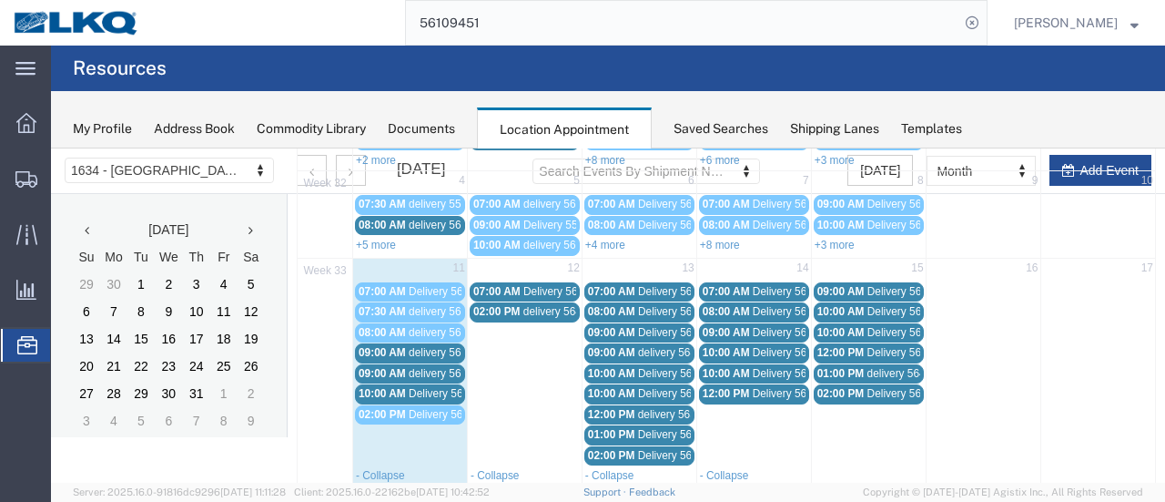
scroll to position [208, 0]
